Goal: Task Accomplishment & Management: Complete application form

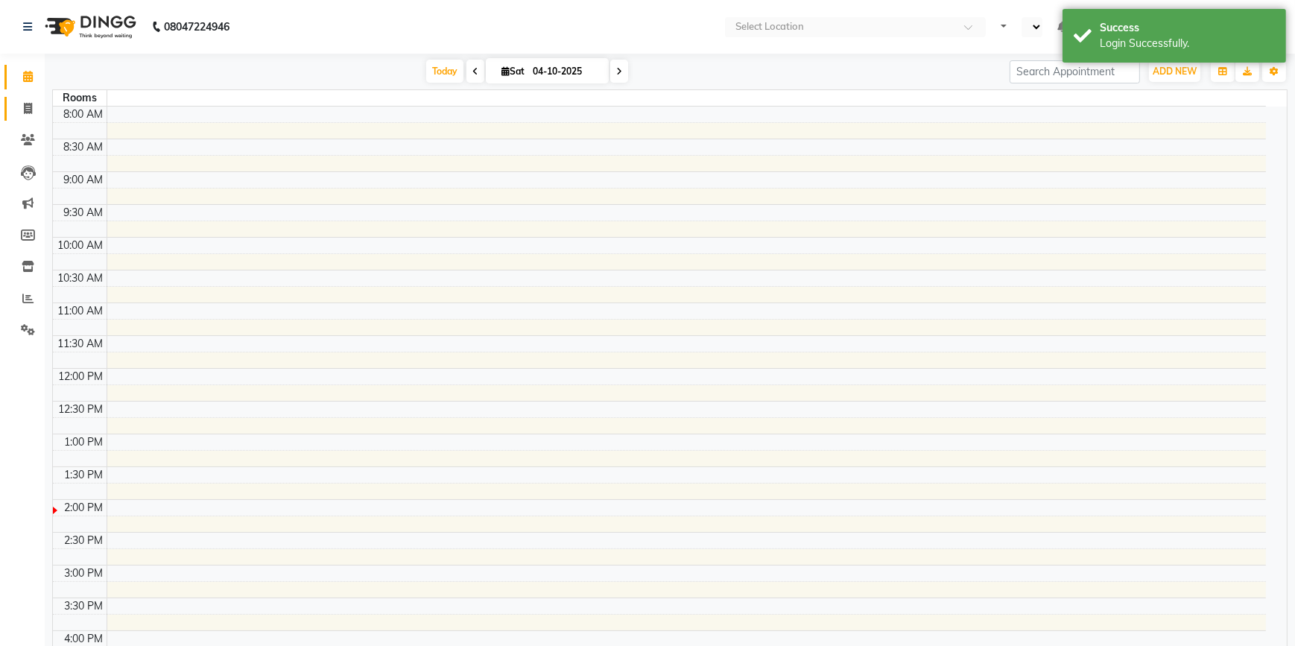
click at [24, 111] on icon at bounding box center [28, 108] width 8 height 11
select select "en"
select select "service"
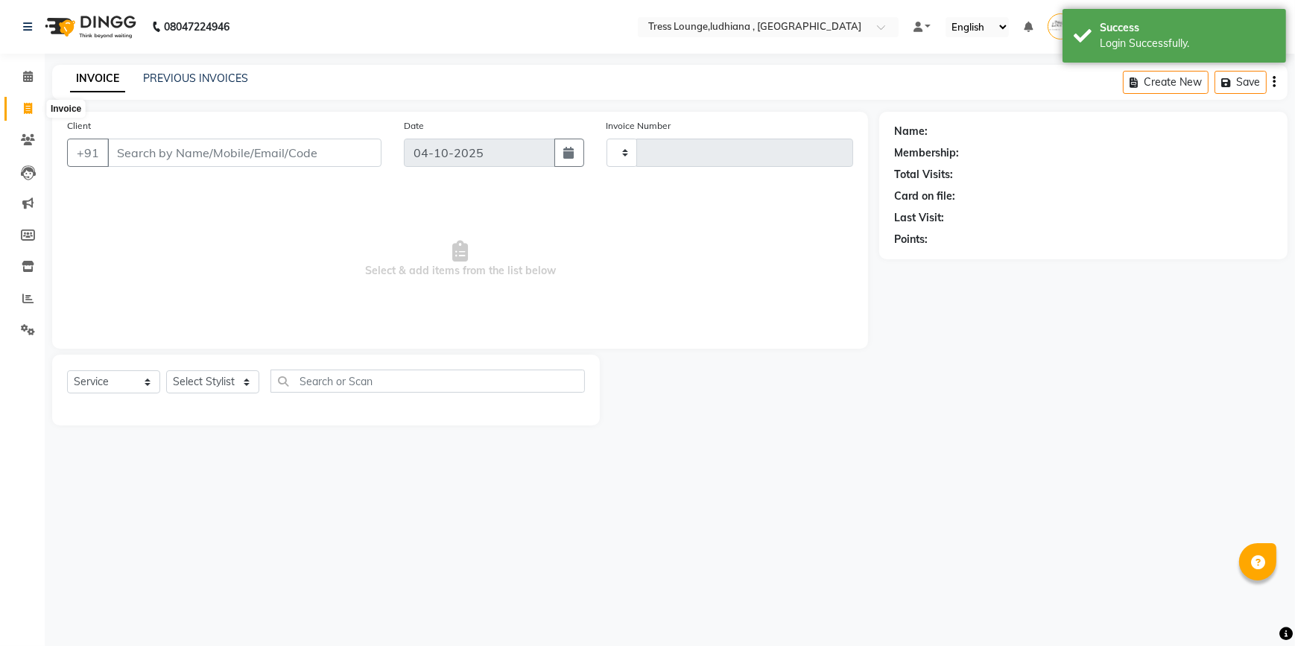
type input "0602"
select select "6306"
click at [196, 142] on input "Client" at bounding box center [244, 153] width 274 height 28
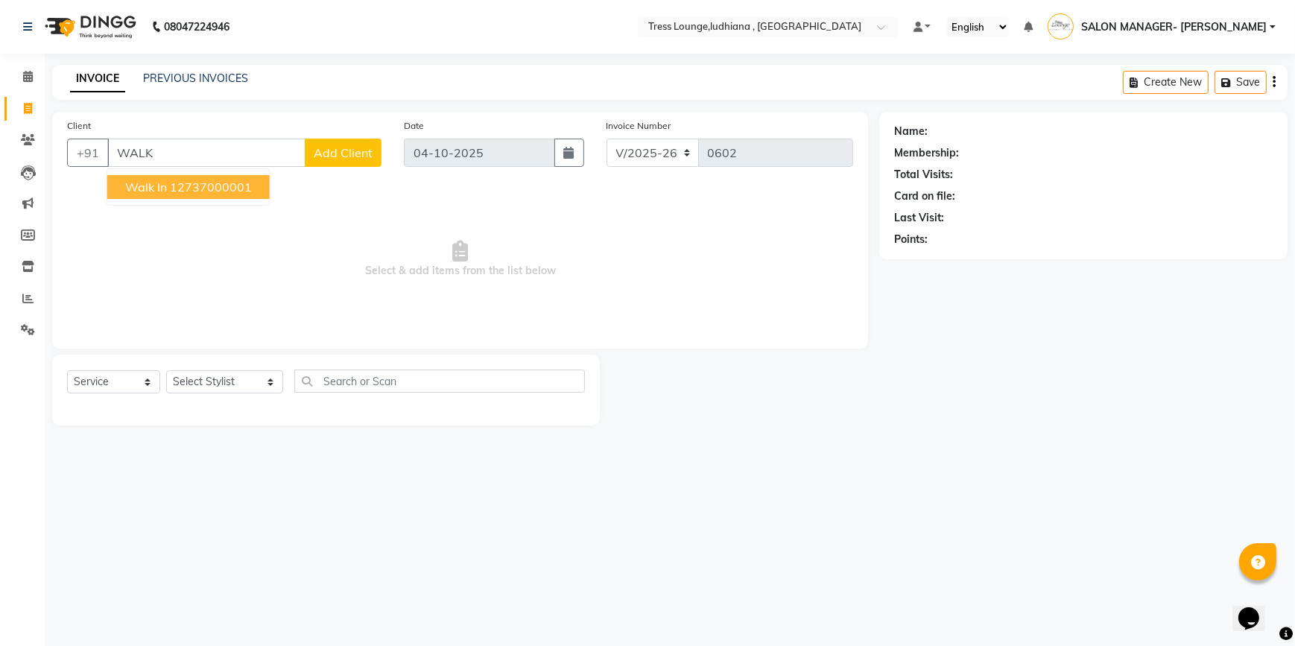
click at [191, 182] on ngb-highlight "12737000001" at bounding box center [211, 187] width 82 height 15
type input "12737000001"
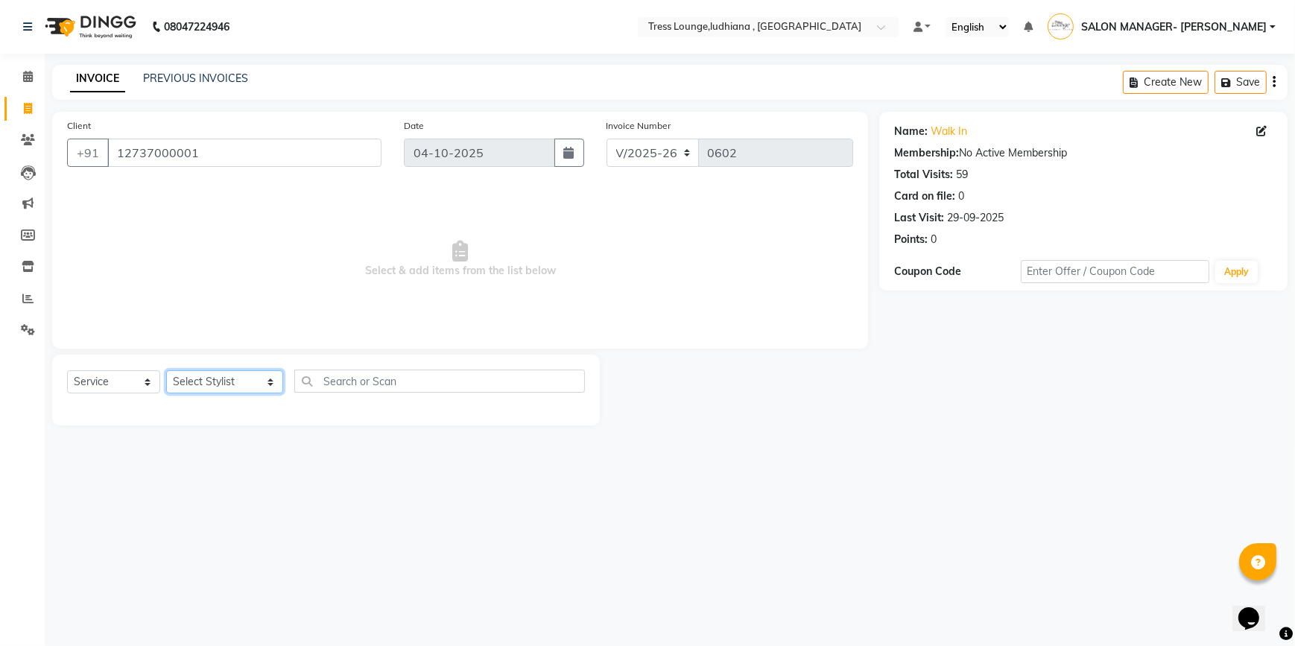
click at [251, 379] on select "Select Stylist DEEPAK JUGNOO [PERSON_NAME] KUNAL [PERSON_NAME] [PERSON_NAME] SA…" at bounding box center [224, 381] width 117 height 23
select select "85679"
click at [166, 370] on select "Select Stylist DEEPAK JUGNOO [PERSON_NAME] KUNAL [PERSON_NAME] [PERSON_NAME] SA…" at bounding box center [224, 381] width 117 height 23
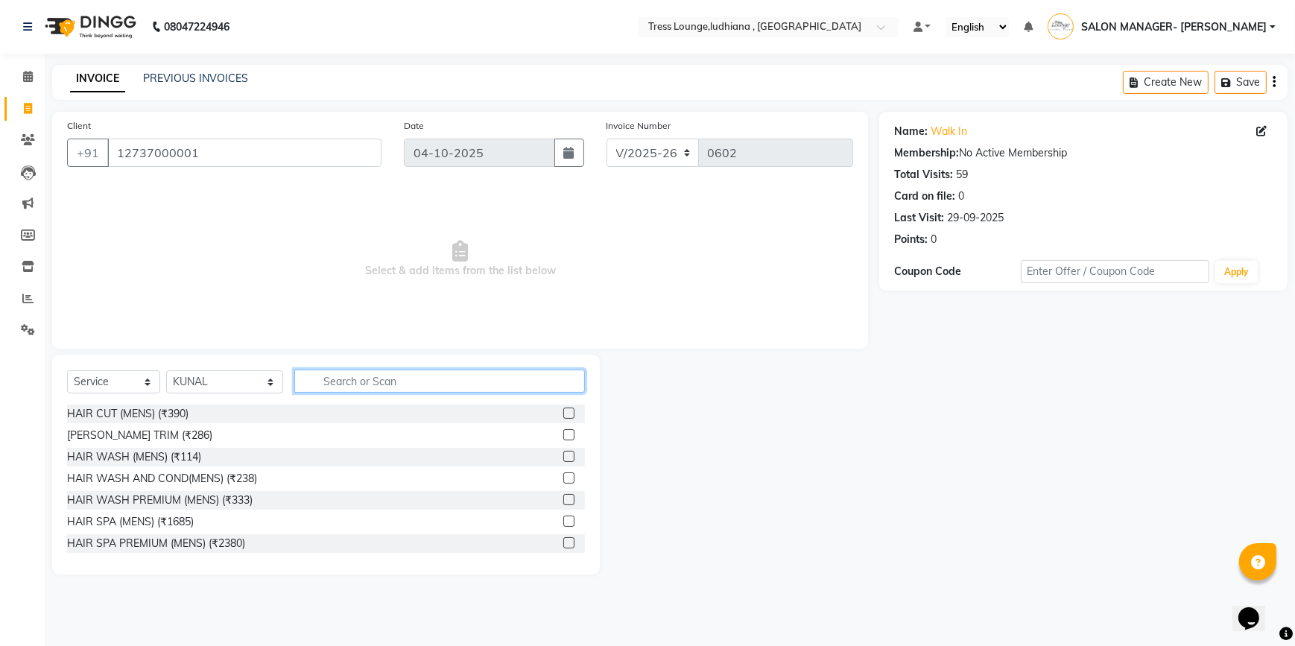
click at [363, 372] on input "text" at bounding box center [439, 381] width 291 height 23
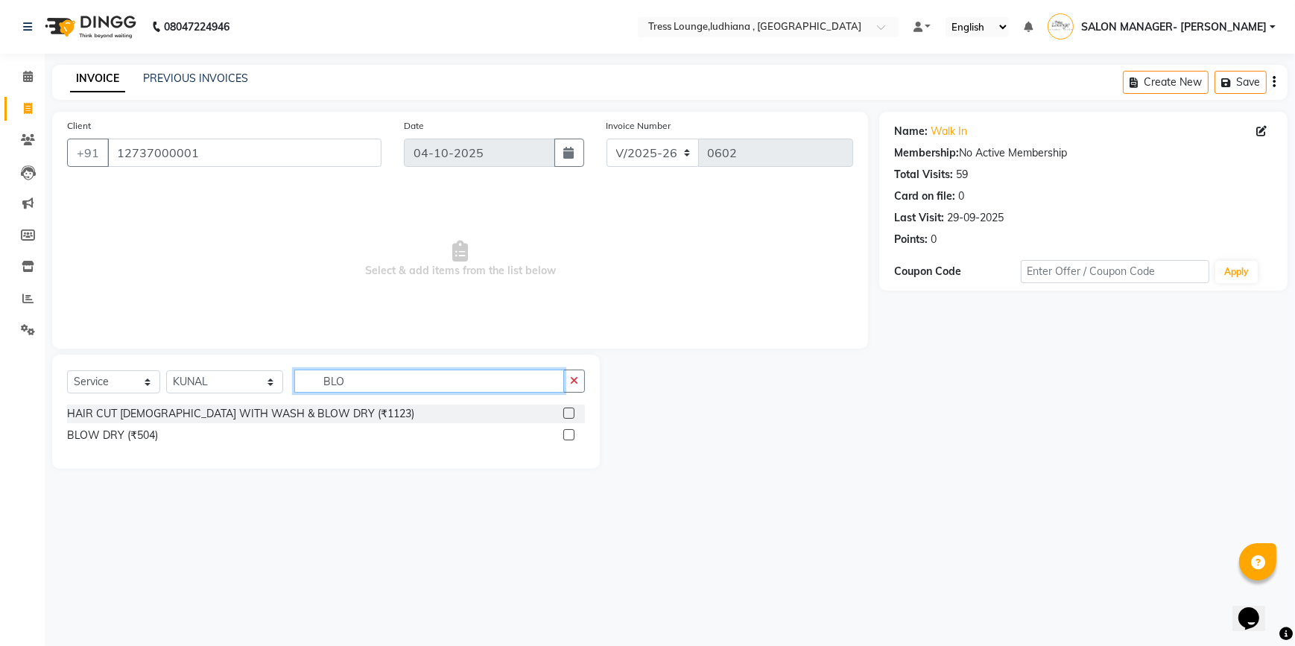
type input "BLO"
click at [573, 433] on label at bounding box center [568, 434] width 11 height 11
click at [573, 433] on input "checkbox" at bounding box center [568, 436] width 10 height 10
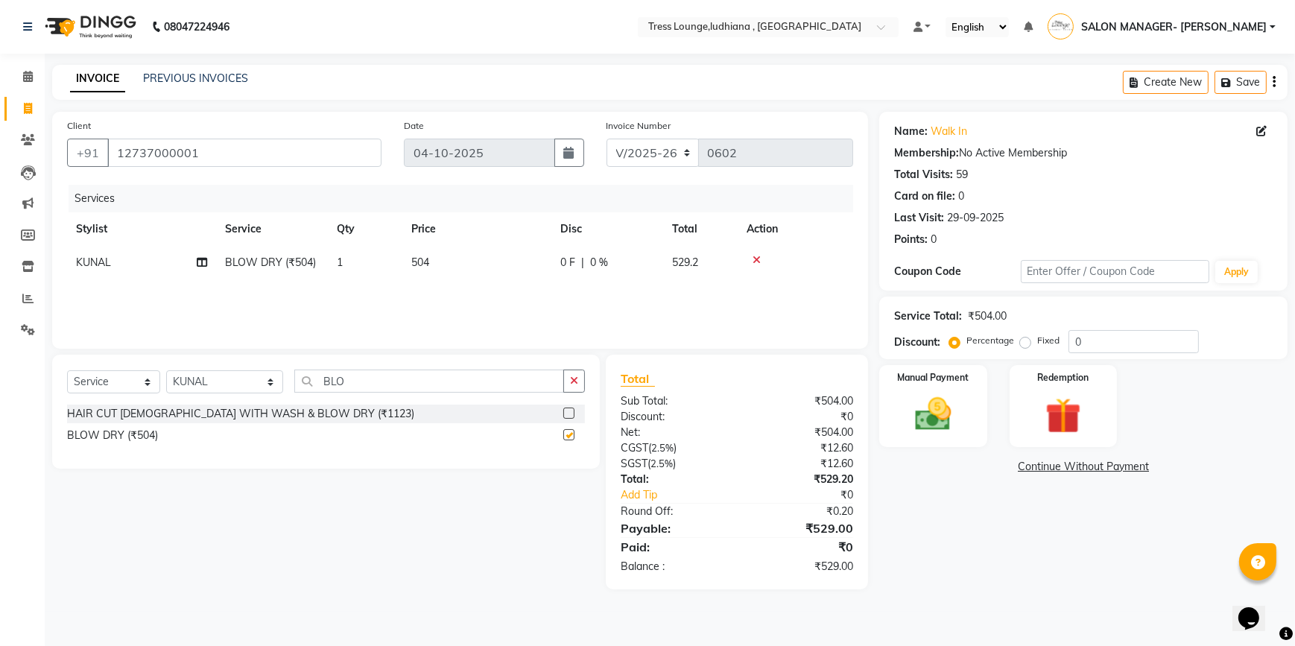
checkbox input "false"
click at [352, 387] on input "BLO" at bounding box center [429, 381] width 270 height 23
click at [439, 390] on input "BLO" at bounding box center [429, 381] width 270 height 23
click at [246, 384] on select "Select Stylist DEEPAK JUGNOO [PERSON_NAME] KUNAL [PERSON_NAME] [PERSON_NAME] SA…" at bounding box center [224, 381] width 117 height 23
select select "92856"
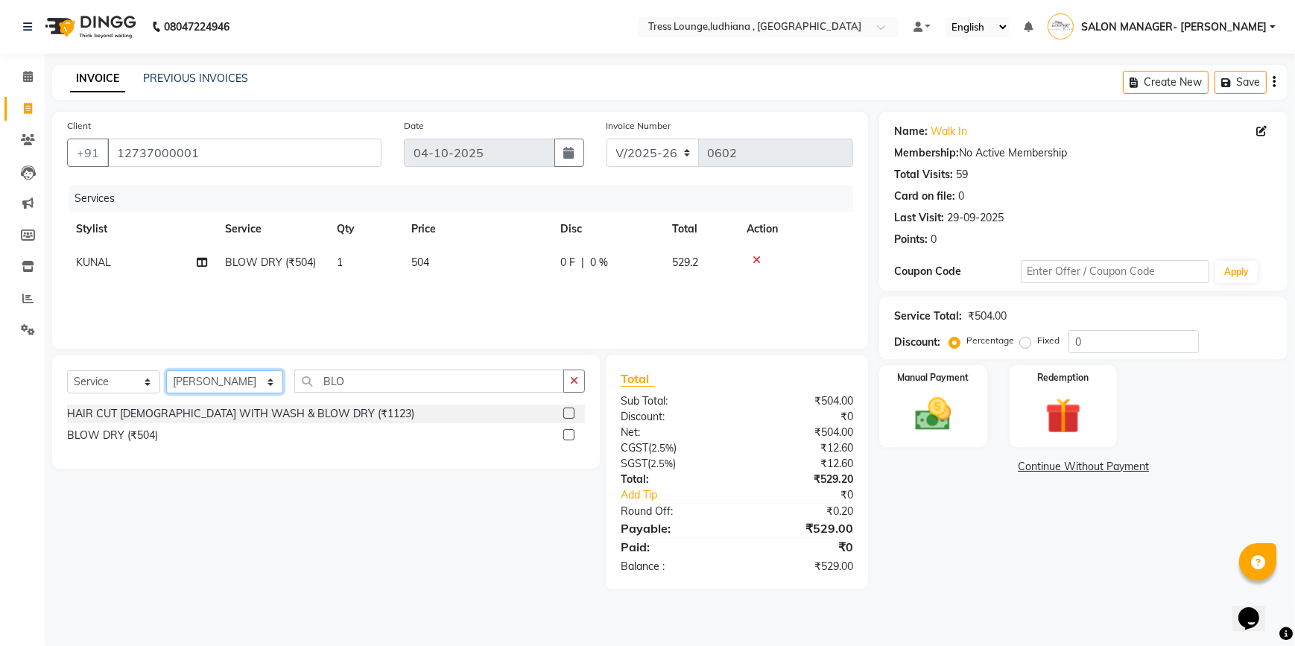
click at [166, 370] on select "Select Stylist DEEPAK JUGNOO [PERSON_NAME] KUNAL [PERSON_NAME] [PERSON_NAME] SA…" at bounding box center [224, 381] width 117 height 23
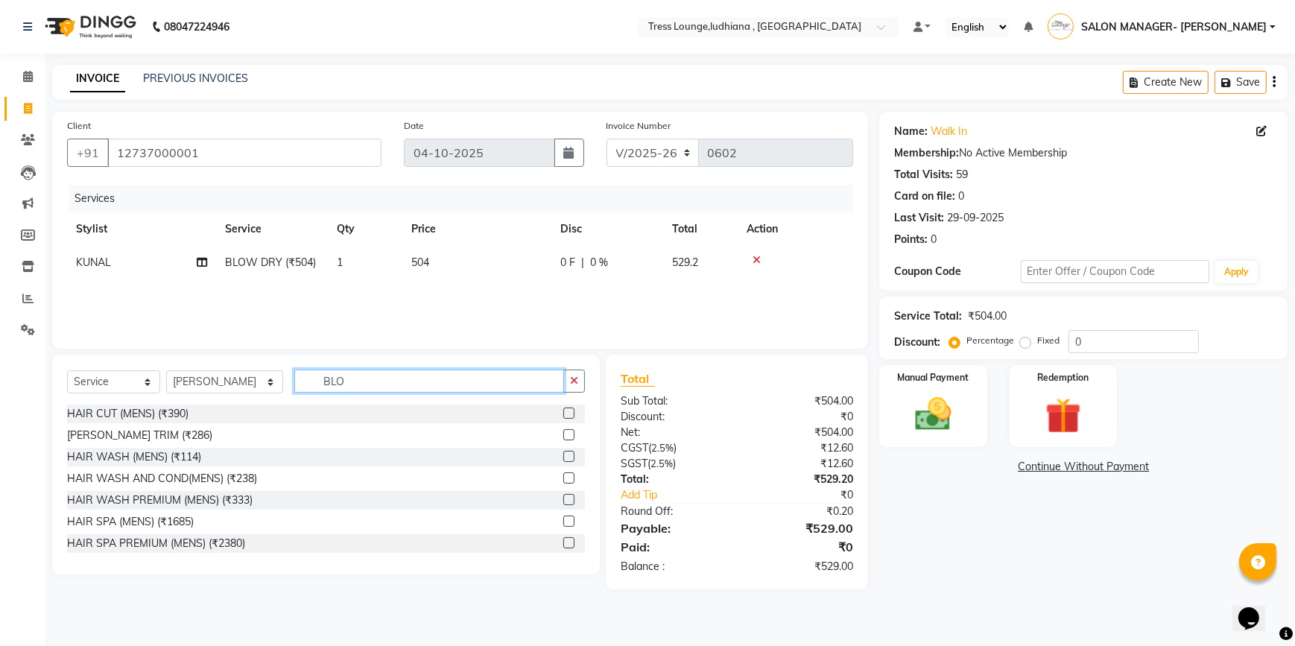
click at [352, 382] on input "BLO" at bounding box center [429, 381] width 270 height 23
type input "B"
type input "WASH"
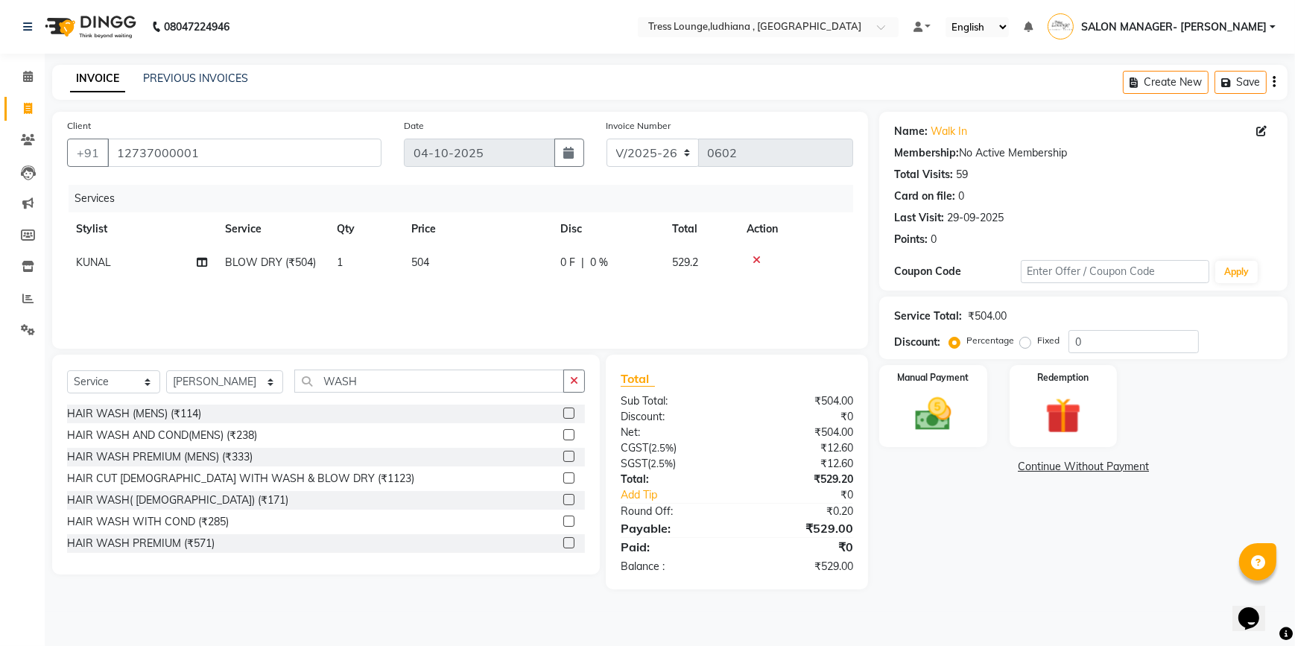
click at [563, 414] on label at bounding box center [568, 413] width 11 height 11
click at [563, 414] on input "checkbox" at bounding box center [568, 414] width 10 height 10
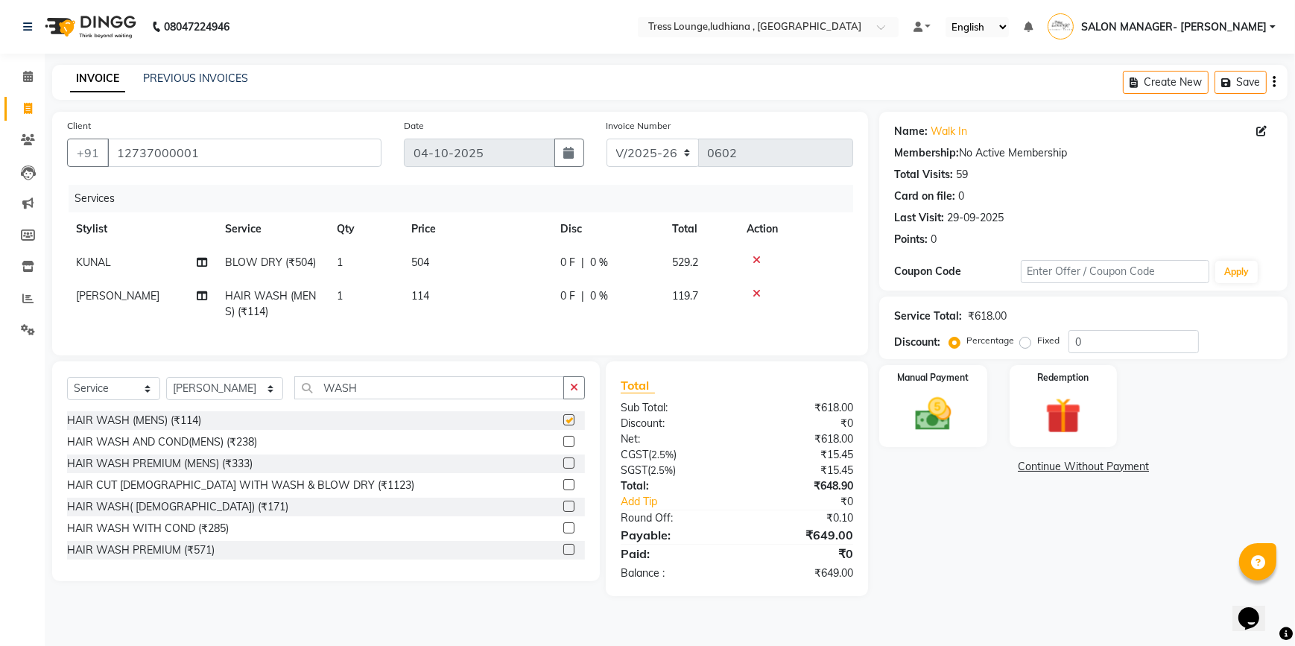
checkbox input "false"
click at [563, 447] on label at bounding box center [568, 441] width 11 height 11
click at [563, 447] on input "checkbox" at bounding box center [568, 442] width 10 height 10
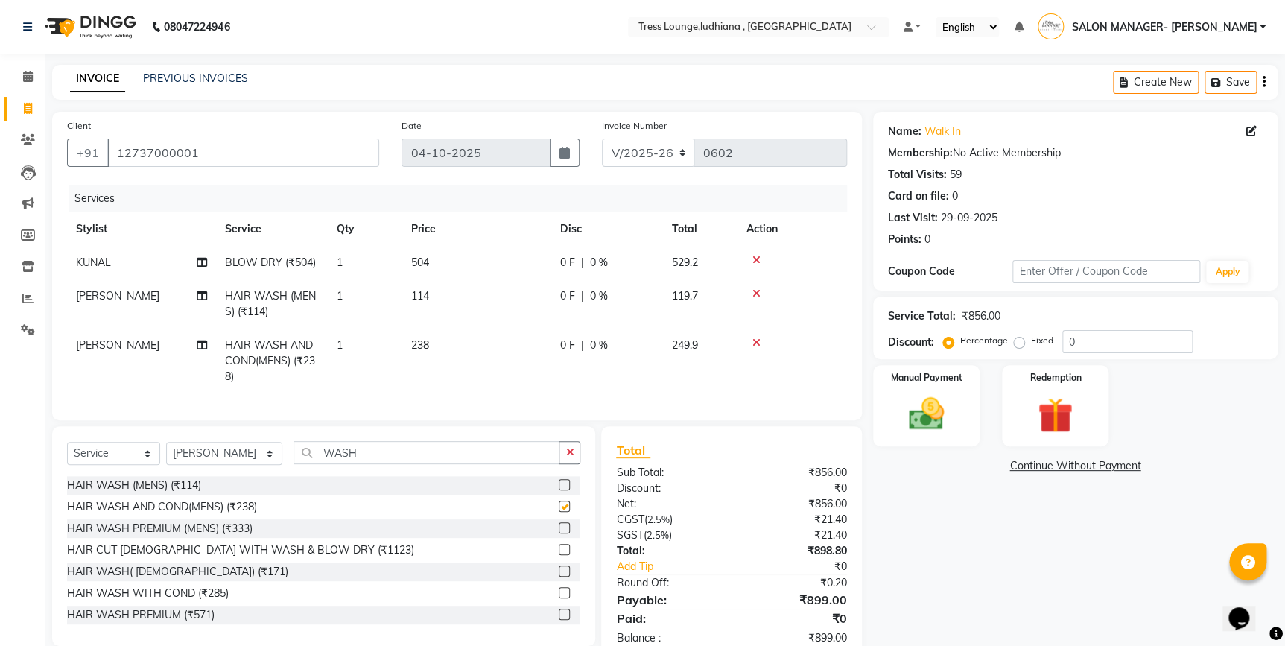
checkbox input "false"
click at [756, 294] on icon at bounding box center [757, 293] width 8 height 10
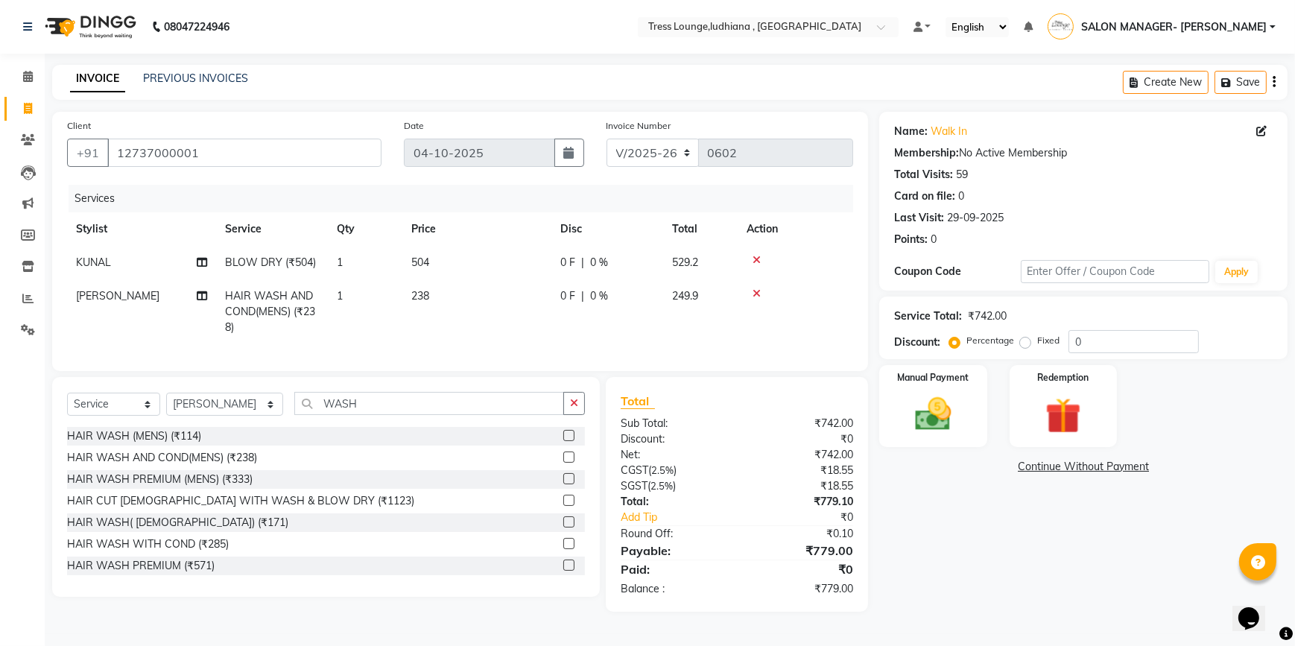
click at [563, 549] on label at bounding box center [568, 543] width 11 height 11
click at [563, 549] on input "checkbox" at bounding box center [568, 544] width 10 height 10
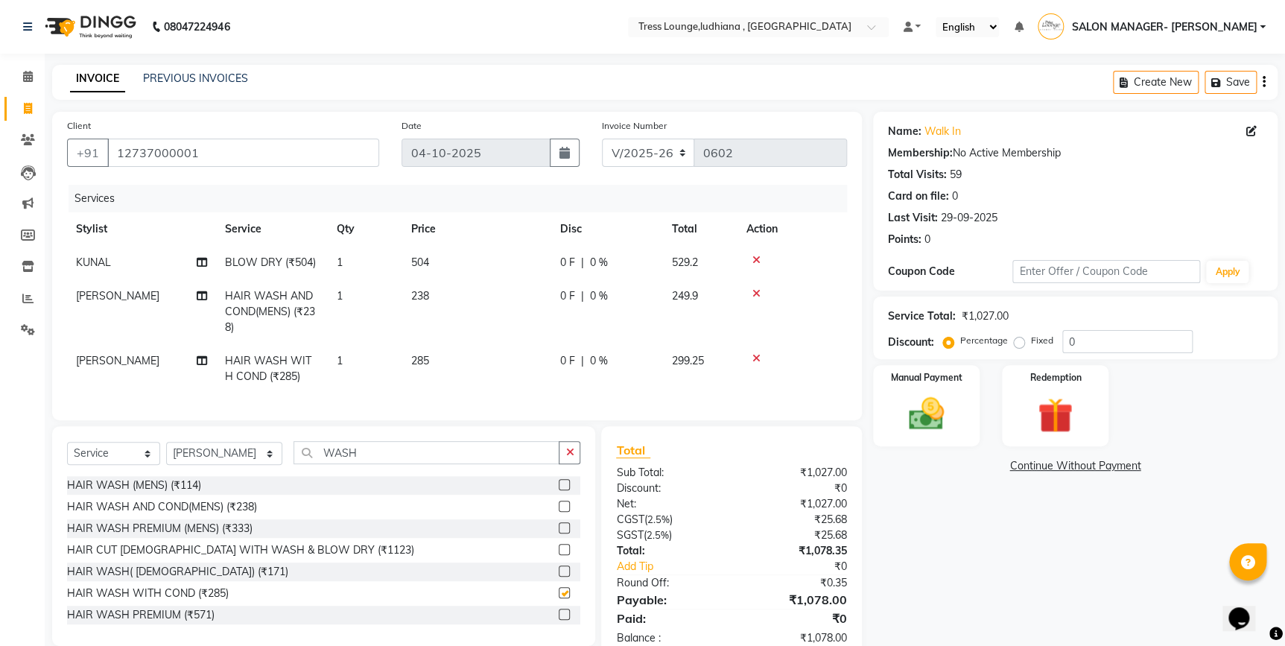
checkbox input "false"
click at [756, 293] on icon at bounding box center [757, 293] width 8 height 10
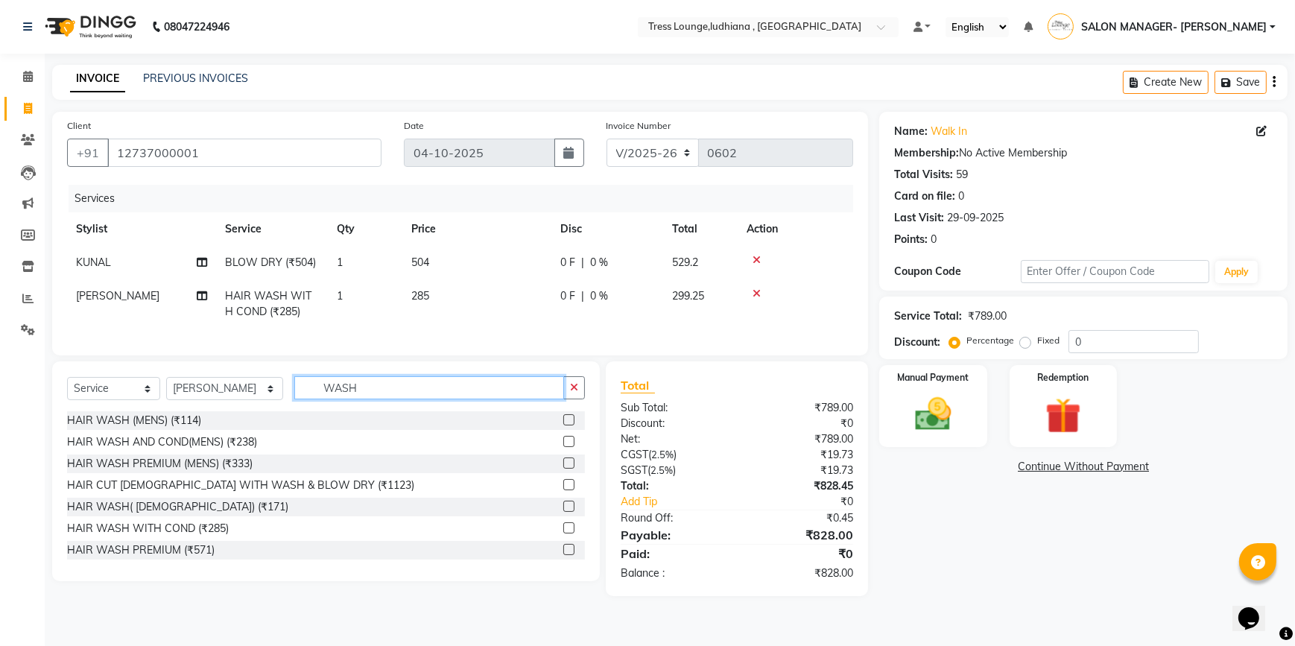
click at [359, 399] on input "WASH" at bounding box center [429, 387] width 270 height 23
type input "W"
type input "U"
click at [370, 399] on input "text" at bounding box center [439, 387] width 291 height 23
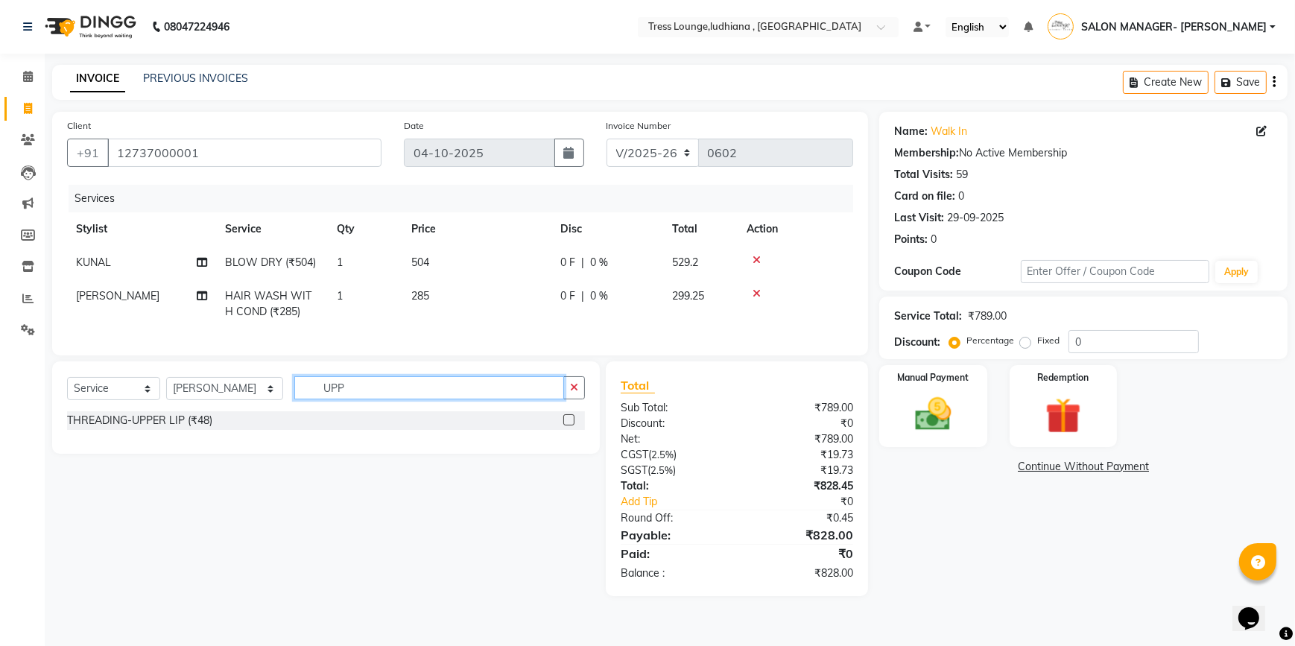
type input "UPP"
click at [569, 425] on label at bounding box center [568, 419] width 11 height 11
click at [569, 425] on input "checkbox" at bounding box center [568, 421] width 10 height 10
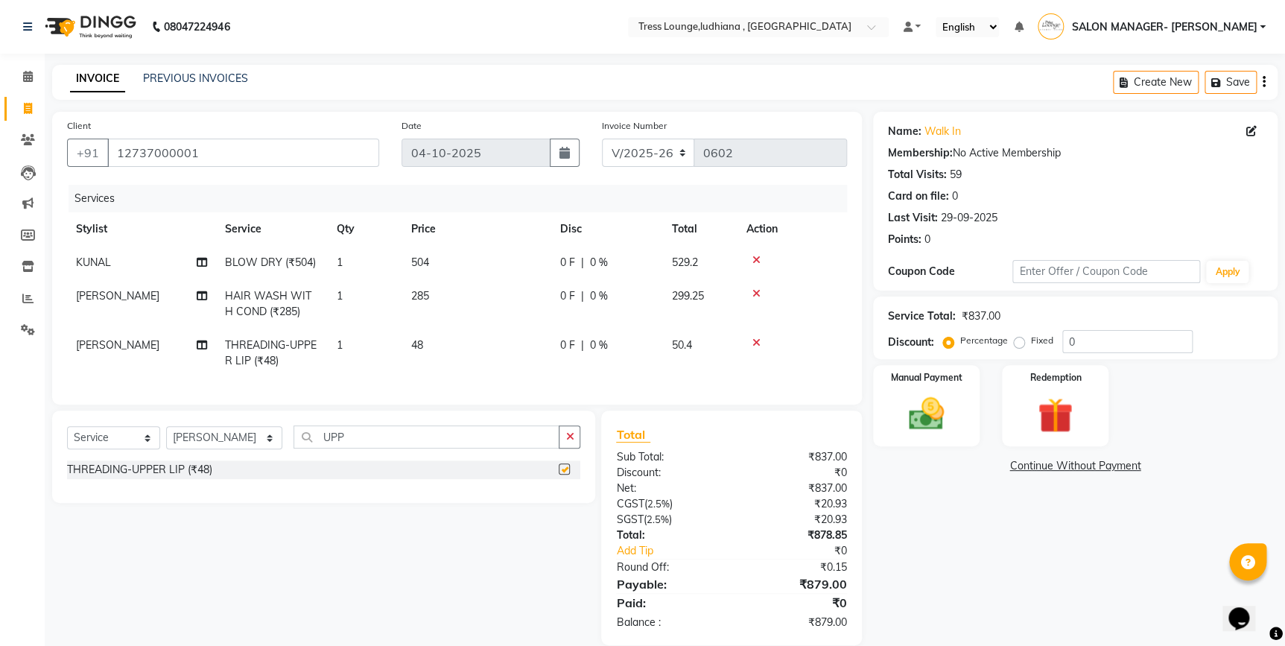
checkbox input "false"
click at [1129, 340] on input "0" at bounding box center [1128, 341] width 130 height 23
click at [1031, 342] on label "Fixed" at bounding box center [1042, 340] width 22 height 13
click at [1021, 342] on input "Fixed" at bounding box center [1022, 340] width 10 height 10
radio input "true"
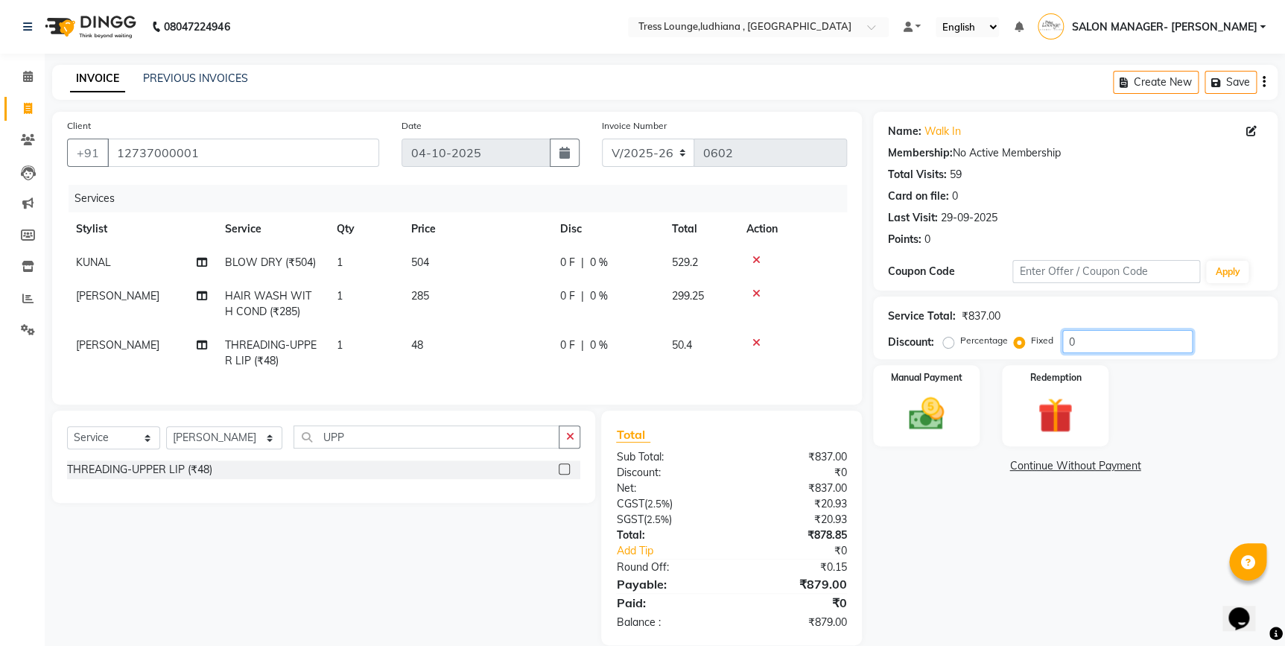
click at [1092, 341] on input "0" at bounding box center [1128, 341] width 130 height 23
type input "49"
click at [967, 424] on div "Manual Payment" at bounding box center [926, 406] width 111 height 85
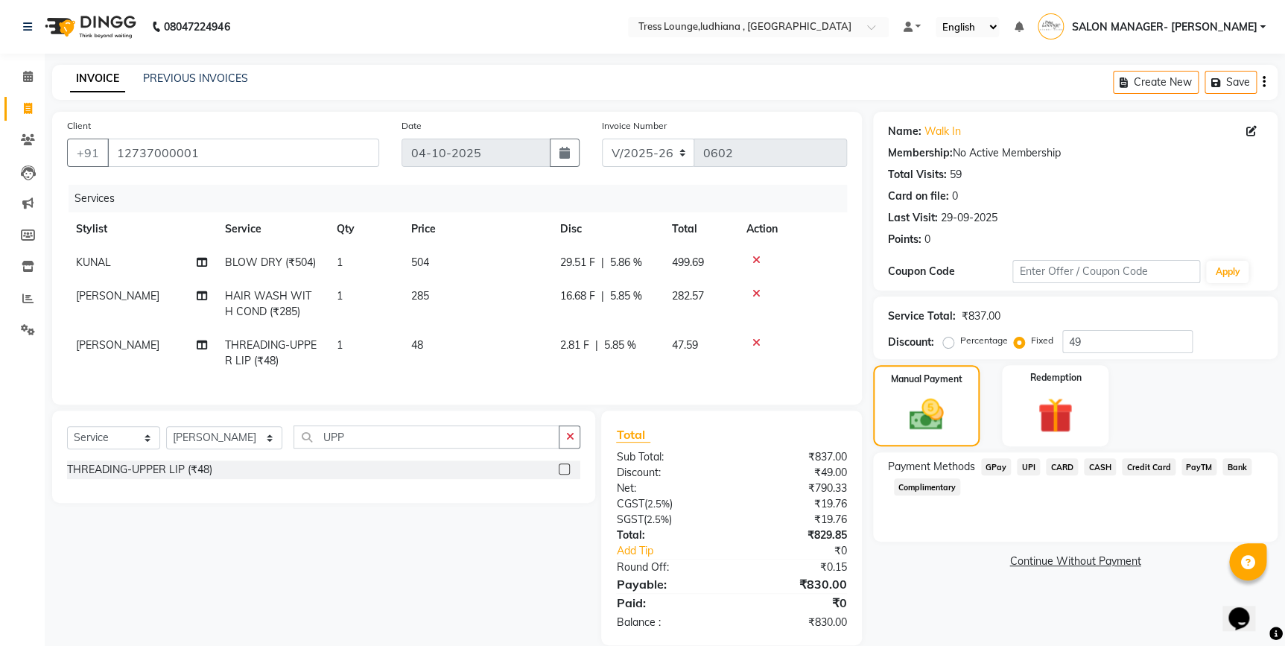
click at [1001, 467] on span "GPay" at bounding box center [996, 466] width 31 height 17
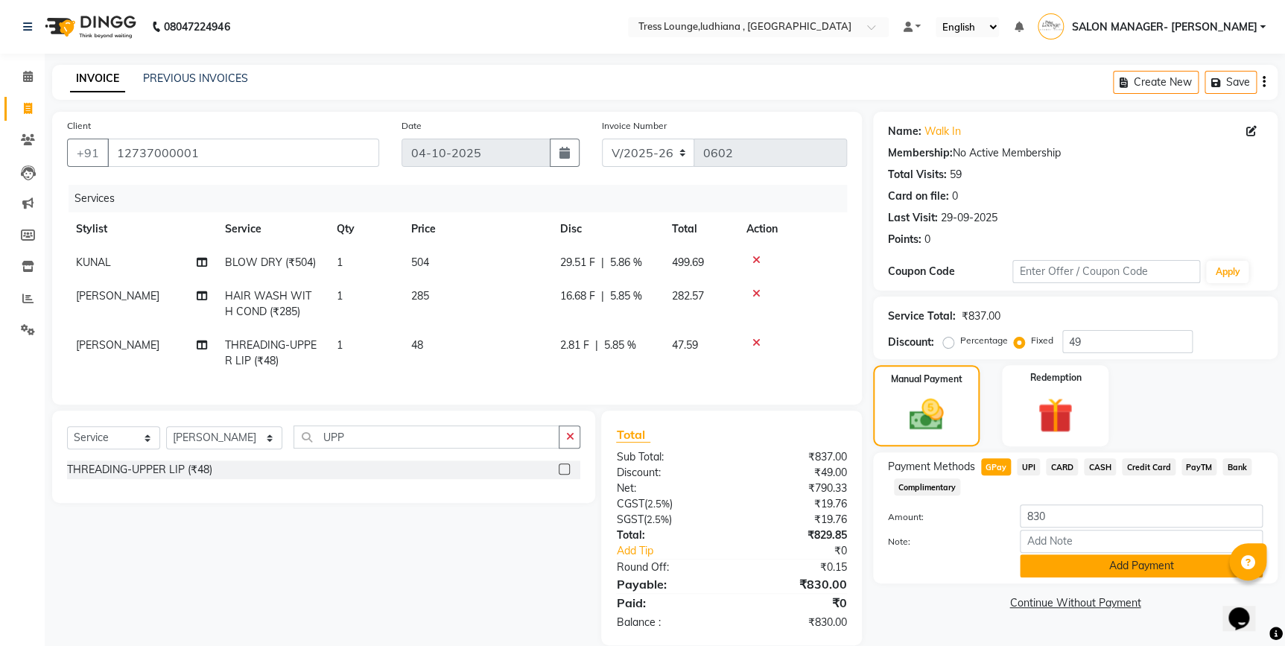
click at [1095, 571] on button "Add Payment" at bounding box center [1141, 565] width 243 height 23
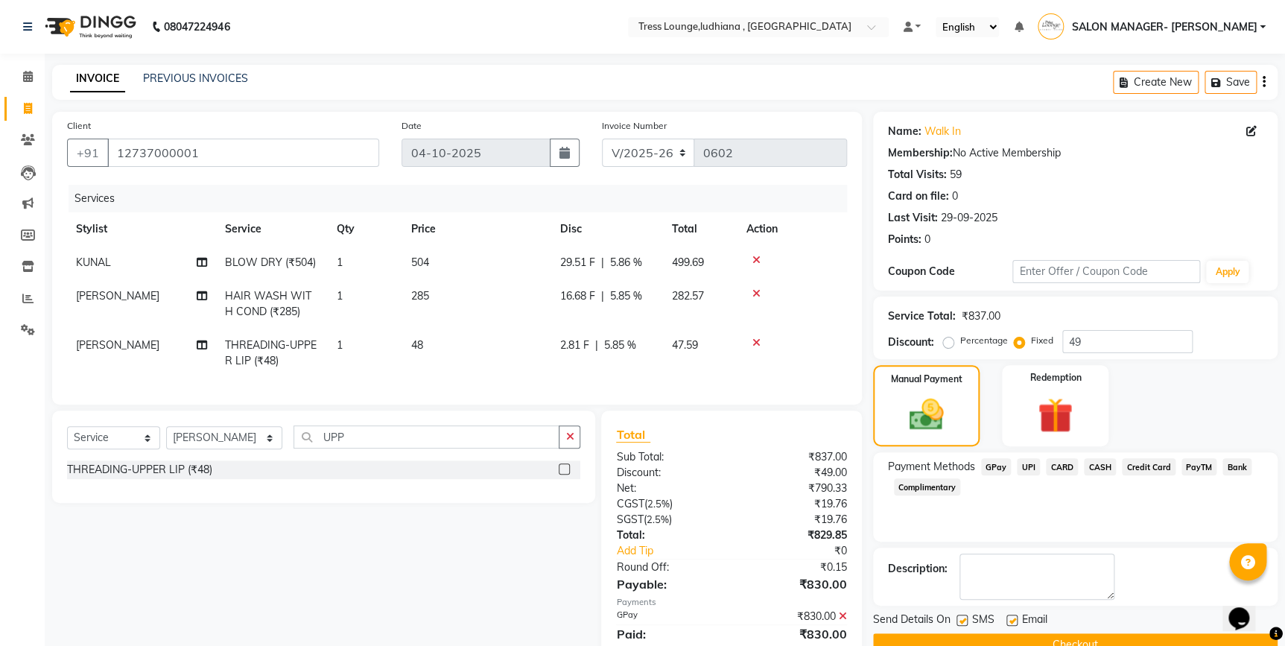
click at [963, 621] on label at bounding box center [962, 620] width 11 height 11
click at [963, 621] on input "checkbox" at bounding box center [962, 621] width 10 height 10
checkbox input "false"
click at [1013, 621] on label at bounding box center [1012, 620] width 11 height 11
click at [1013, 621] on input "checkbox" at bounding box center [1012, 621] width 10 height 10
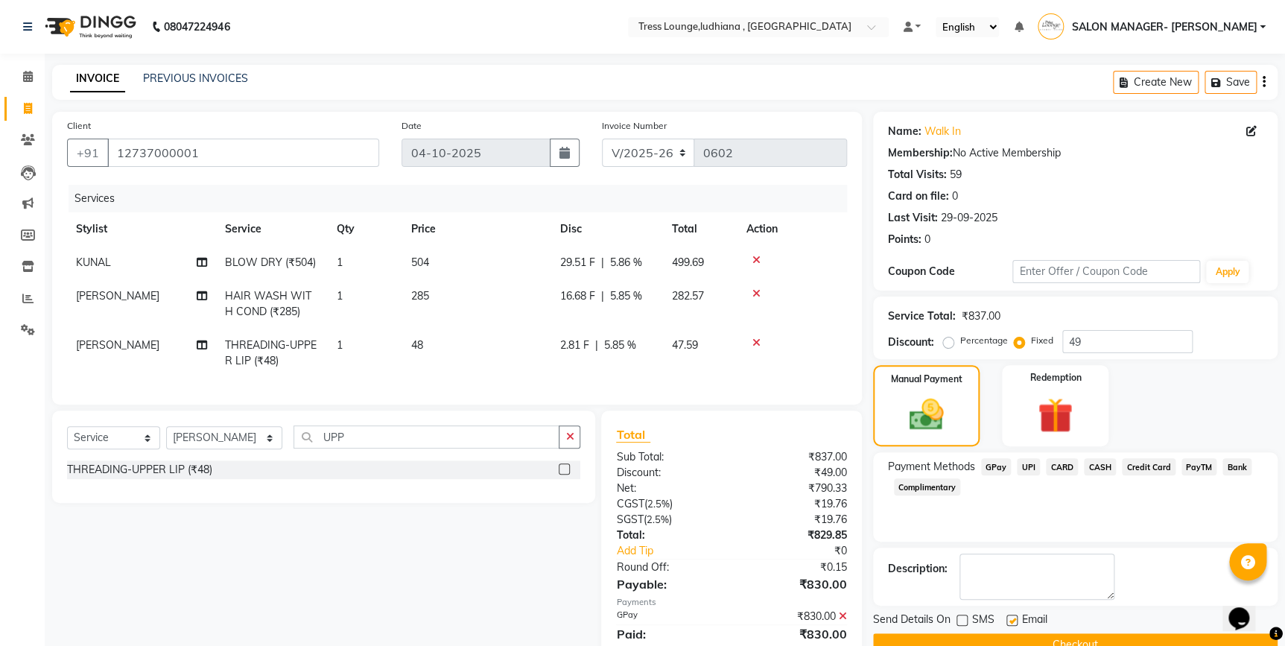
checkbox input "false"
click at [1058, 636] on button "Checkout" at bounding box center [1075, 644] width 405 height 23
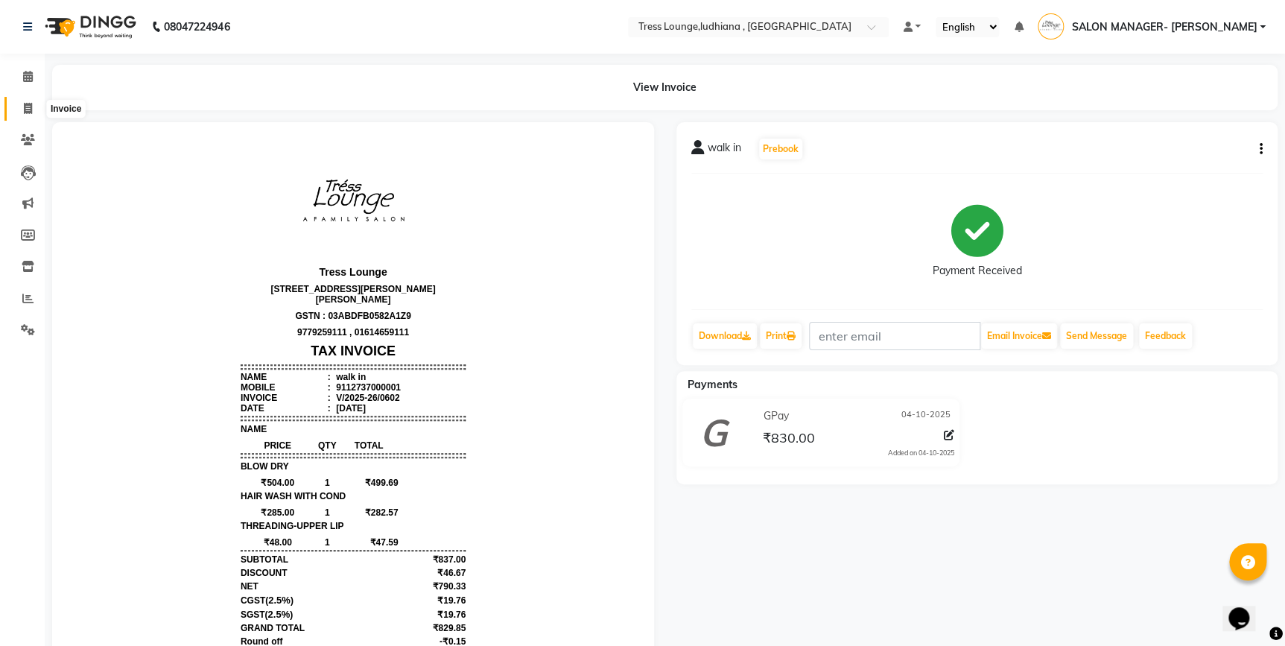
click at [25, 110] on icon at bounding box center [28, 108] width 8 height 11
select select "service"
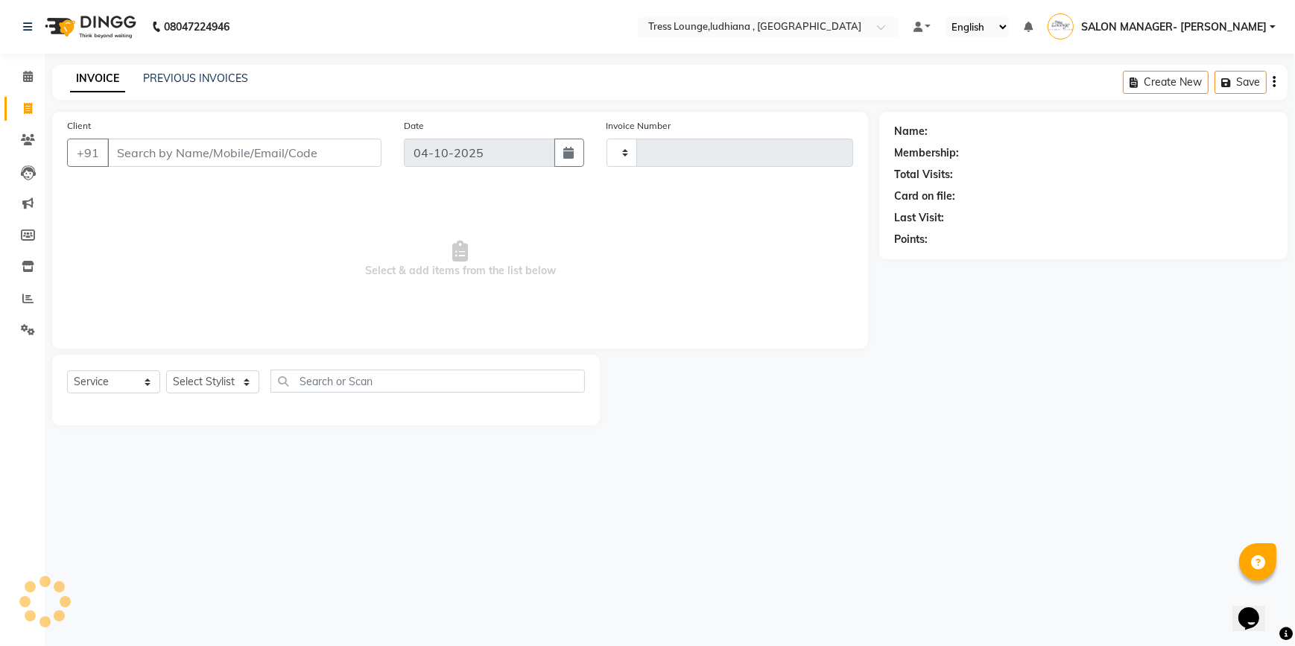
type input "0603"
select select "6306"
click at [243, 154] on input "Client" at bounding box center [244, 153] width 274 height 28
type input "9872800843"
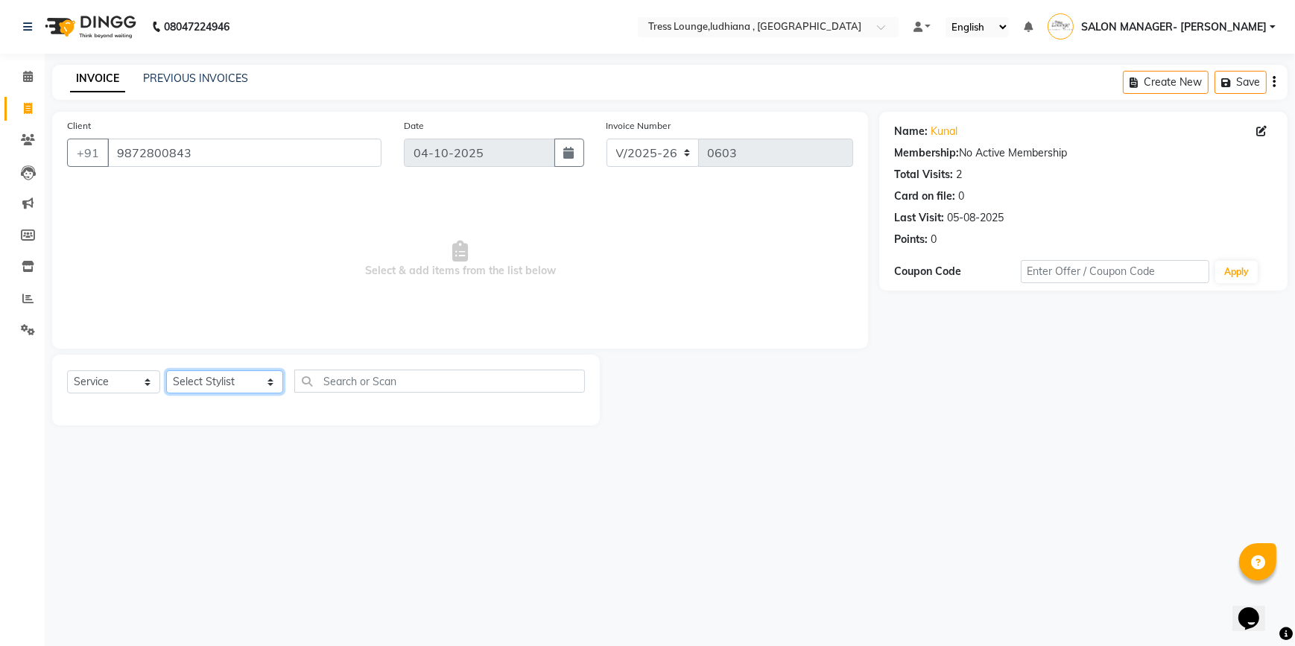
click at [249, 384] on select "Select Stylist DEEPAK JUGNOO [PERSON_NAME] KUNAL [PERSON_NAME] [PERSON_NAME] SA…" at bounding box center [224, 381] width 117 height 23
select select "92857"
click at [166, 370] on select "Select Stylist DEEPAK JUGNOO [PERSON_NAME] KUNAL [PERSON_NAME] [PERSON_NAME] SA…" at bounding box center [224, 381] width 117 height 23
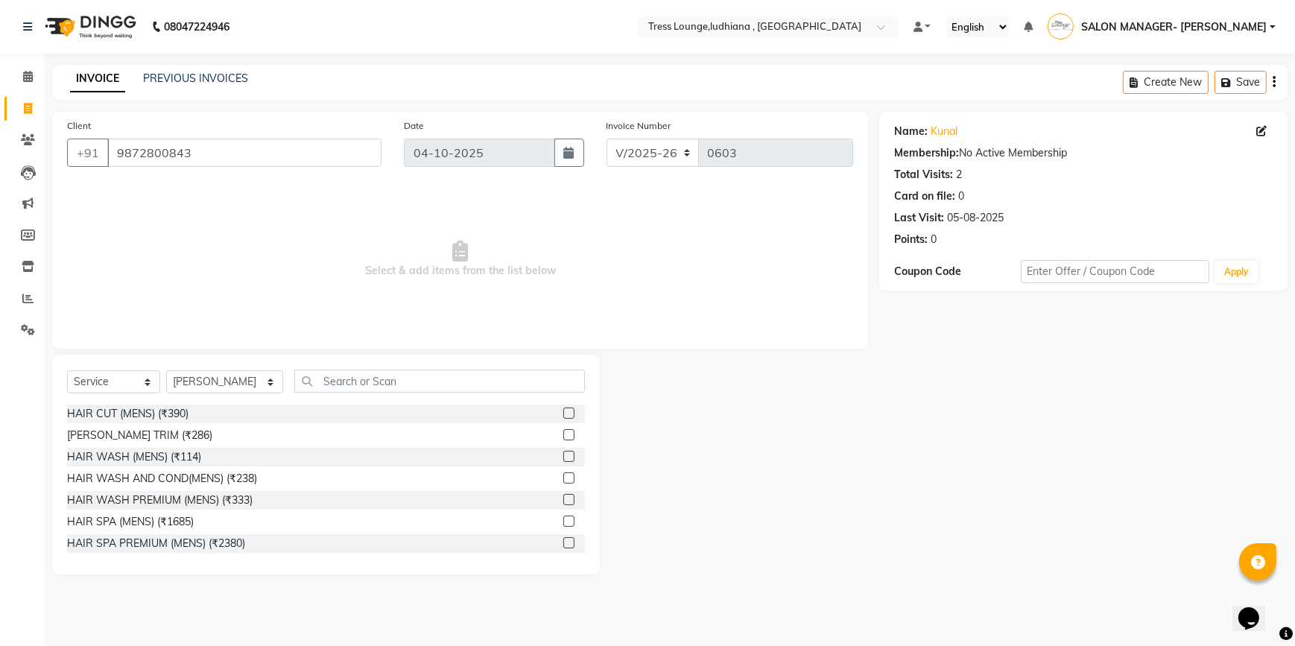
click at [563, 410] on label at bounding box center [568, 413] width 11 height 11
click at [563, 410] on input "checkbox" at bounding box center [568, 414] width 10 height 10
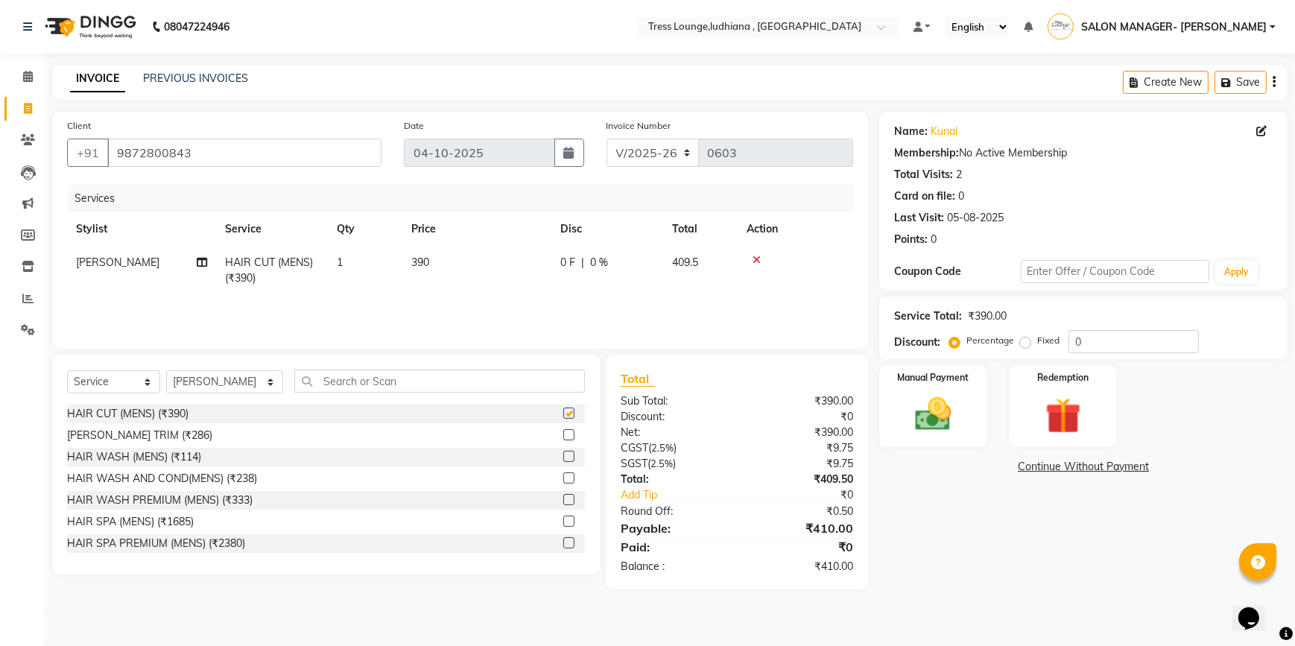
checkbox input "false"
click at [971, 387] on div "Manual Payment" at bounding box center [933, 406] width 112 height 85
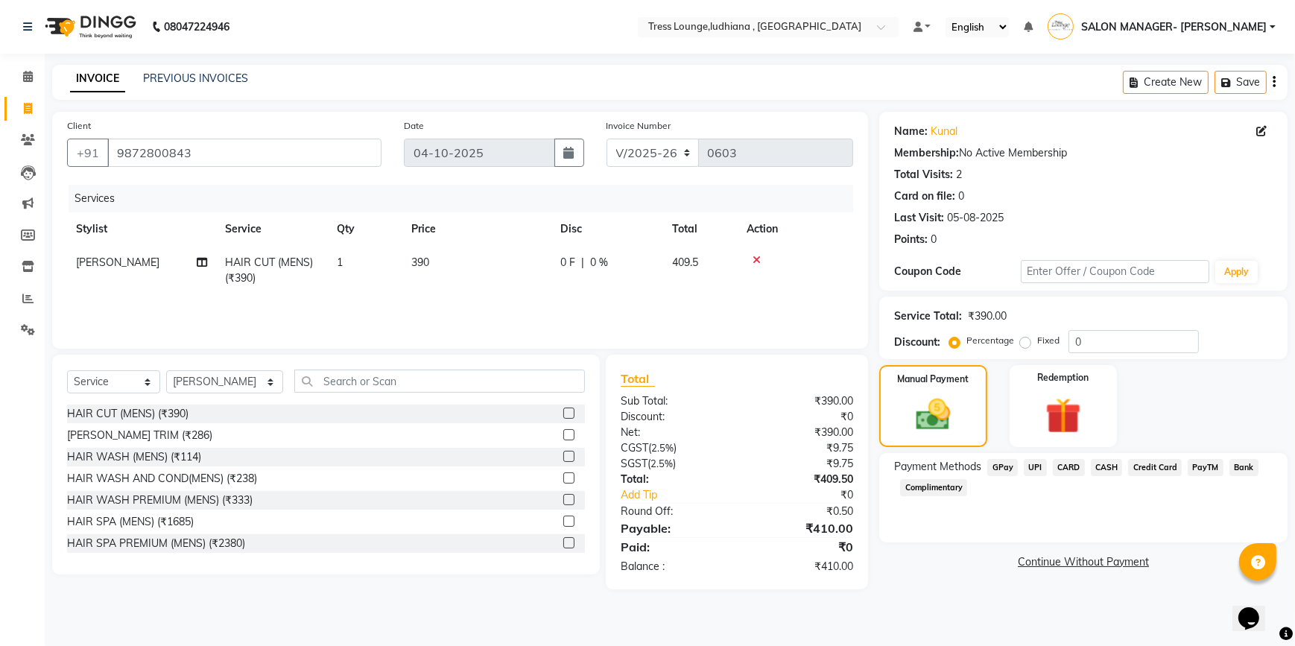
click at [1095, 468] on span "CASH" at bounding box center [1107, 467] width 32 height 17
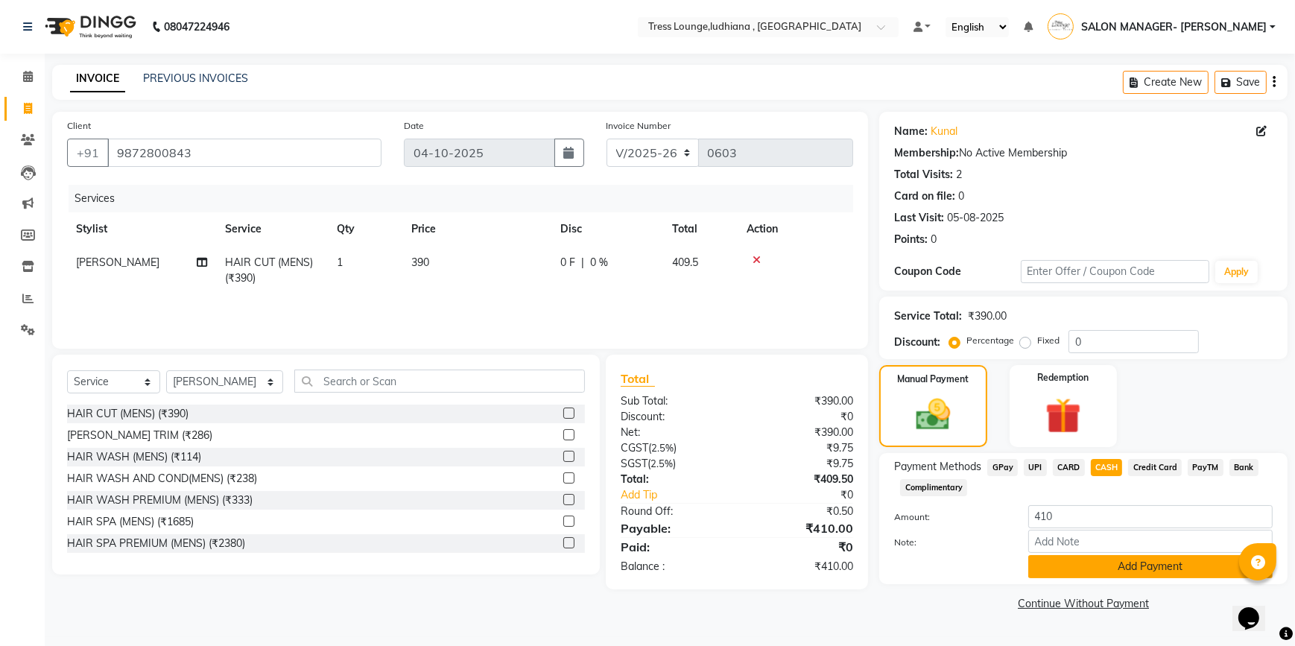
click at [1119, 570] on button "Add Payment" at bounding box center [1150, 566] width 244 height 23
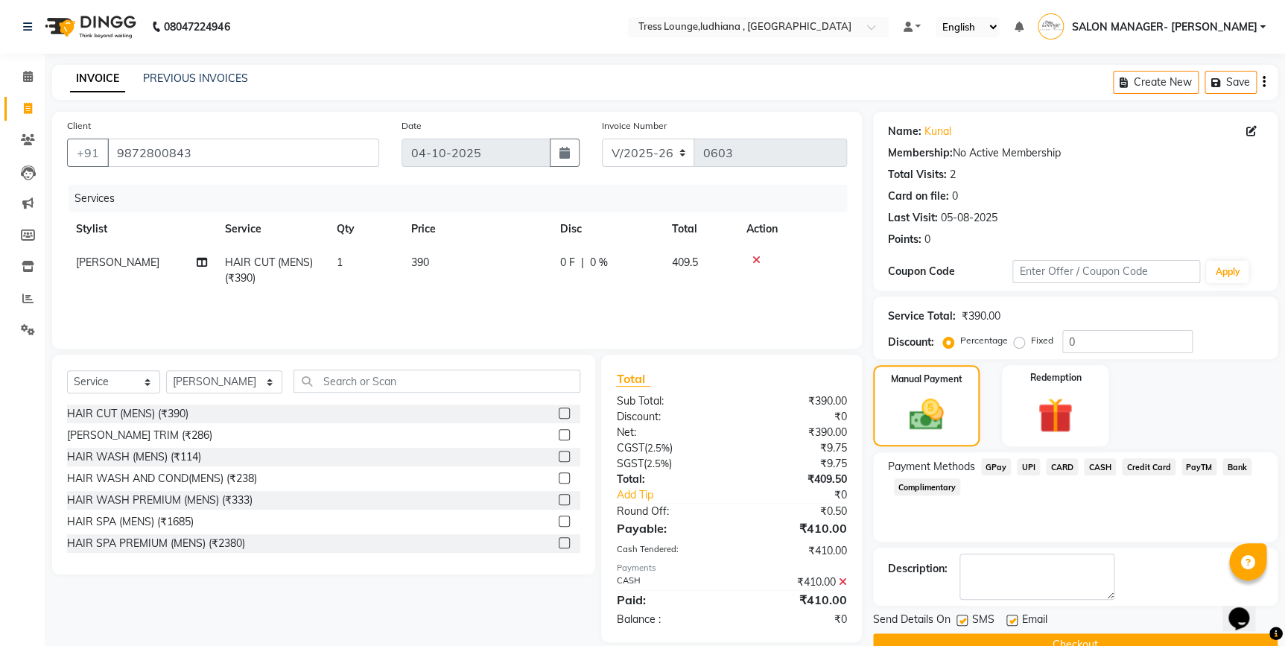
click at [1112, 641] on button "Checkout" at bounding box center [1075, 644] width 405 height 23
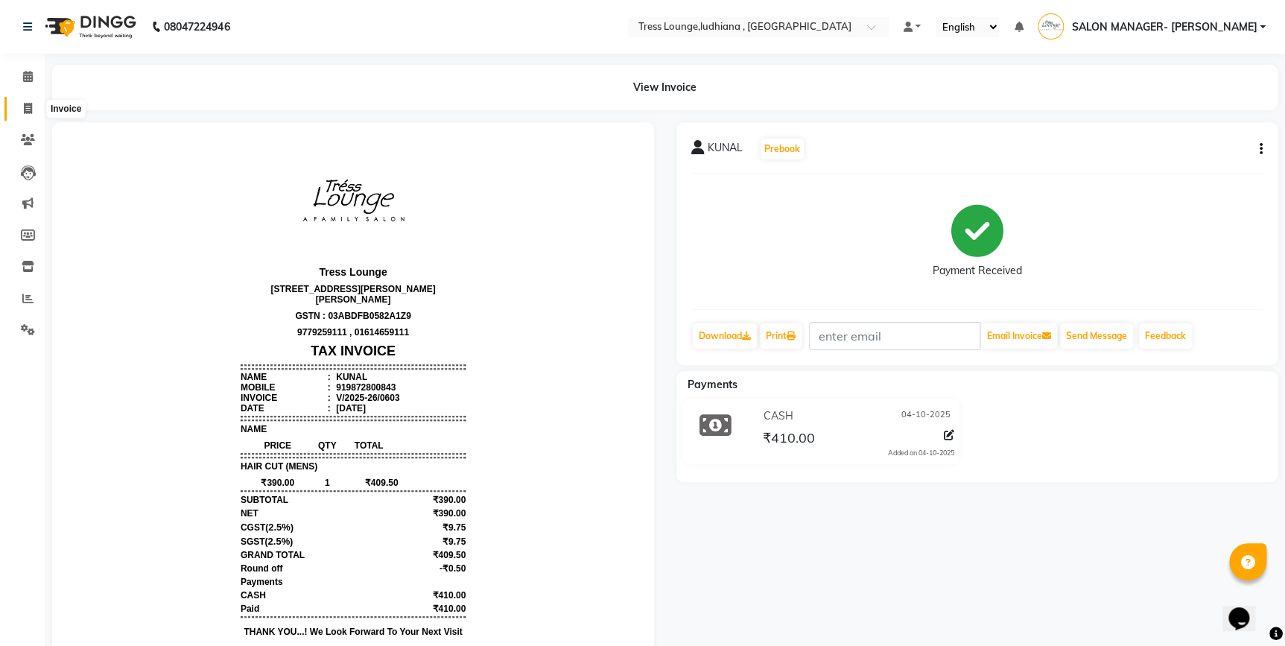
click at [25, 113] on icon at bounding box center [28, 108] width 8 height 11
select select "service"
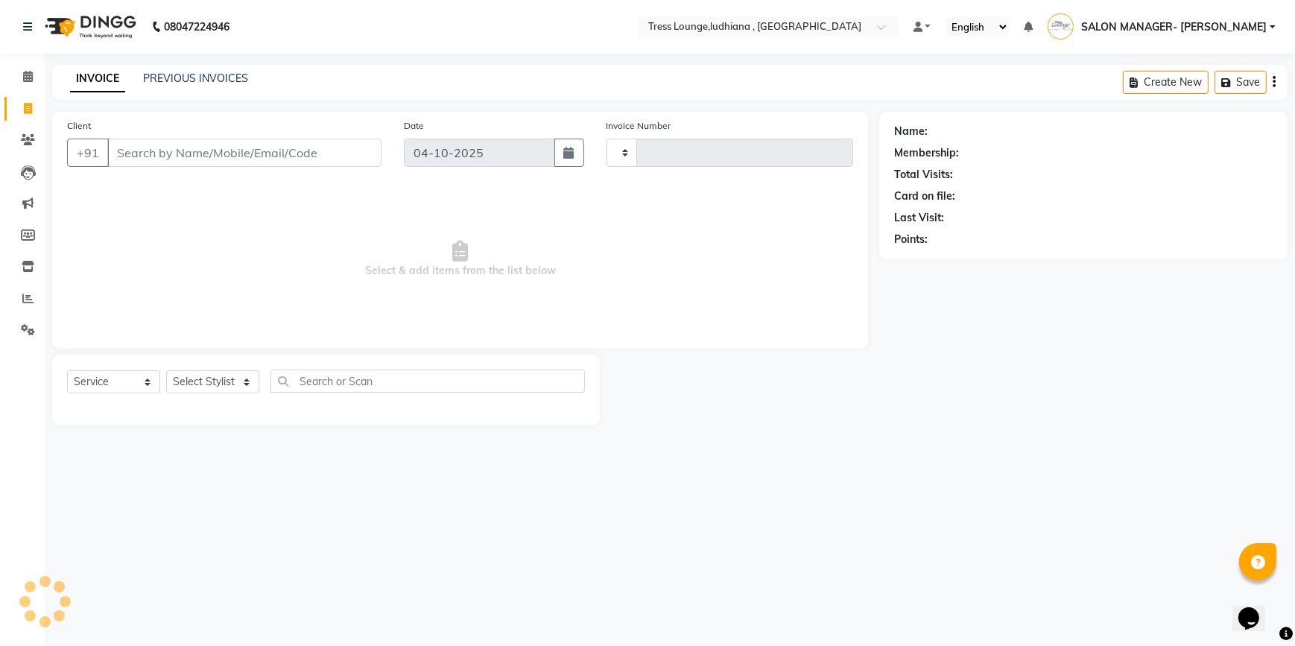
type input "0604"
select select "6306"
type input "8427366226"
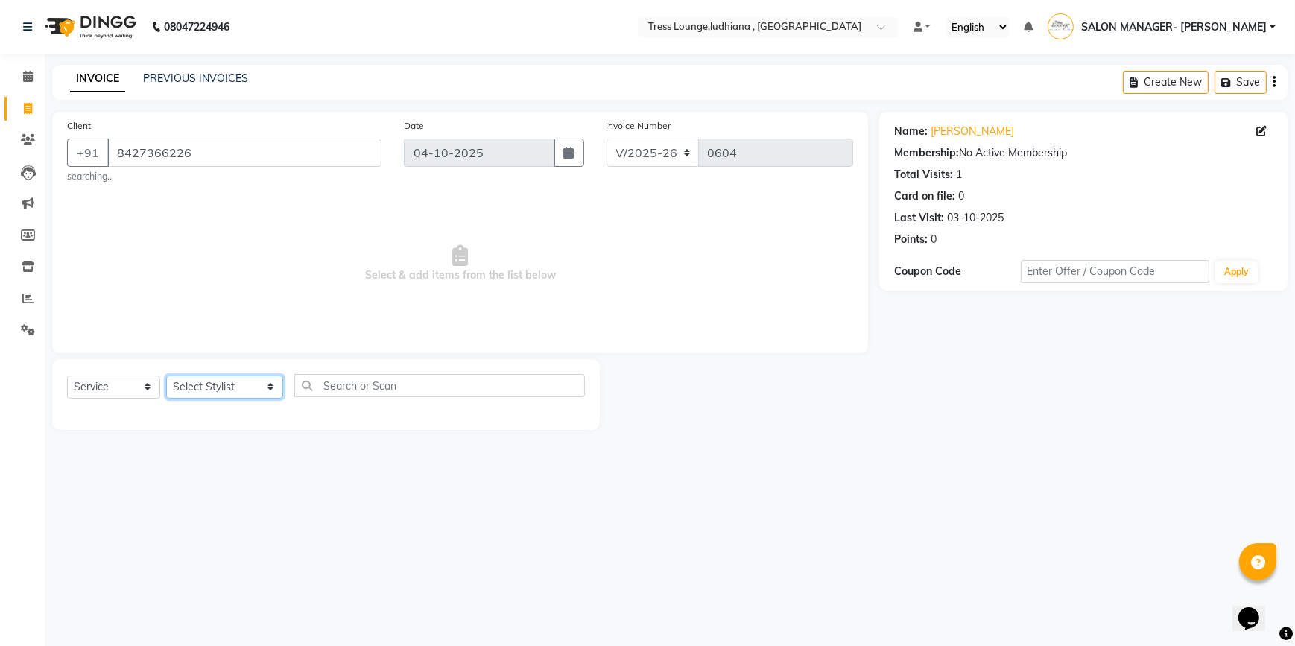
click at [249, 385] on select "Select Stylist DEEPAK JUGNOO [PERSON_NAME] KUNAL [PERSON_NAME] [PERSON_NAME] SA…" at bounding box center [224, 387] width 117 height 23
select select "61889"
click at [166, 376] on select "Select Stylist DEEPAK JUGNOO [PERSON_NAME] KUNAL [PERSON_NAME] [PERSON_NAME] SA…" at bounding box center [224, 387] width 117 height 23
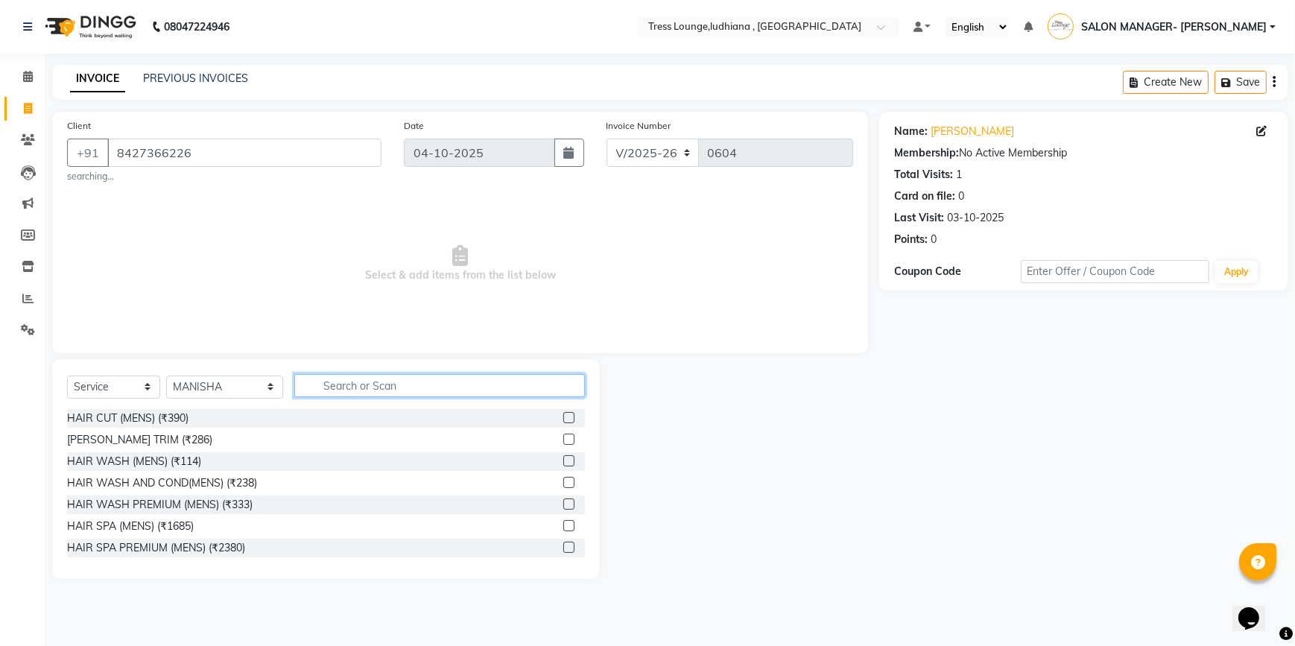
click at [383, 391] on input "text" at bounding box center [439, 385] width 291 height 23
type input "Y"
type input "U"
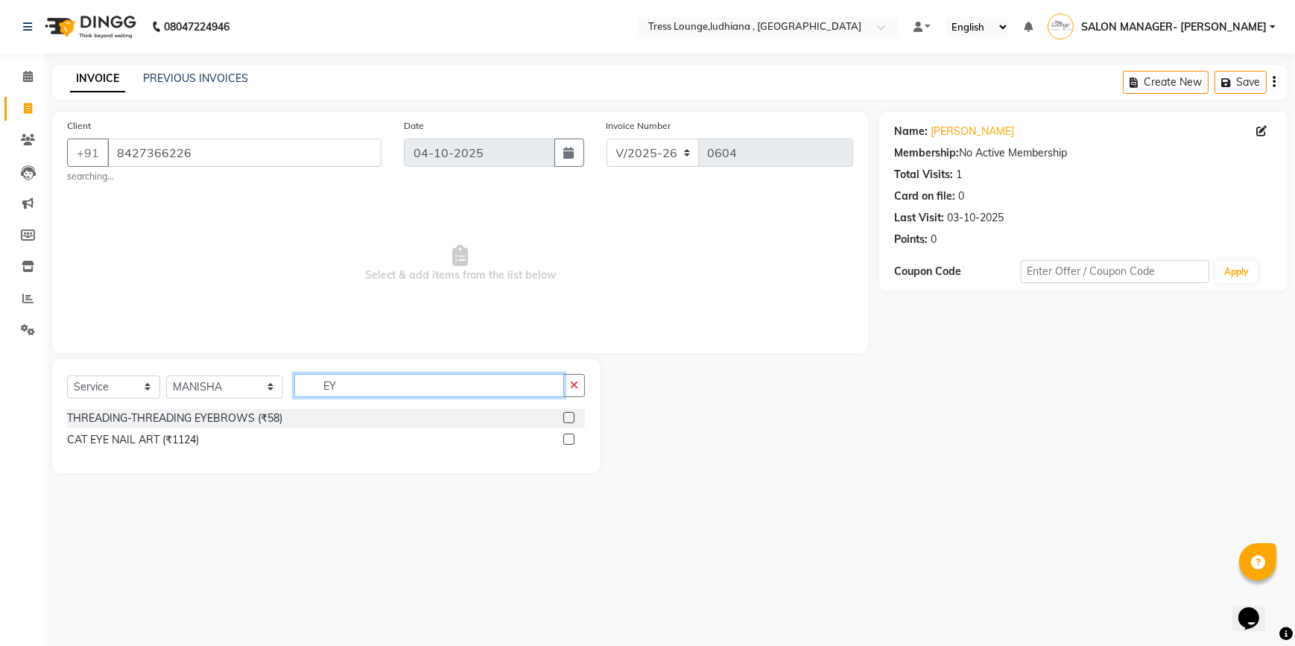
type input "EY"
click at [564, 417] on label at bounding box center [568, 417] width 11 height 11
click at [564, 417] on input "checkbox" at bounding box center [568, 419] width 10 height 10
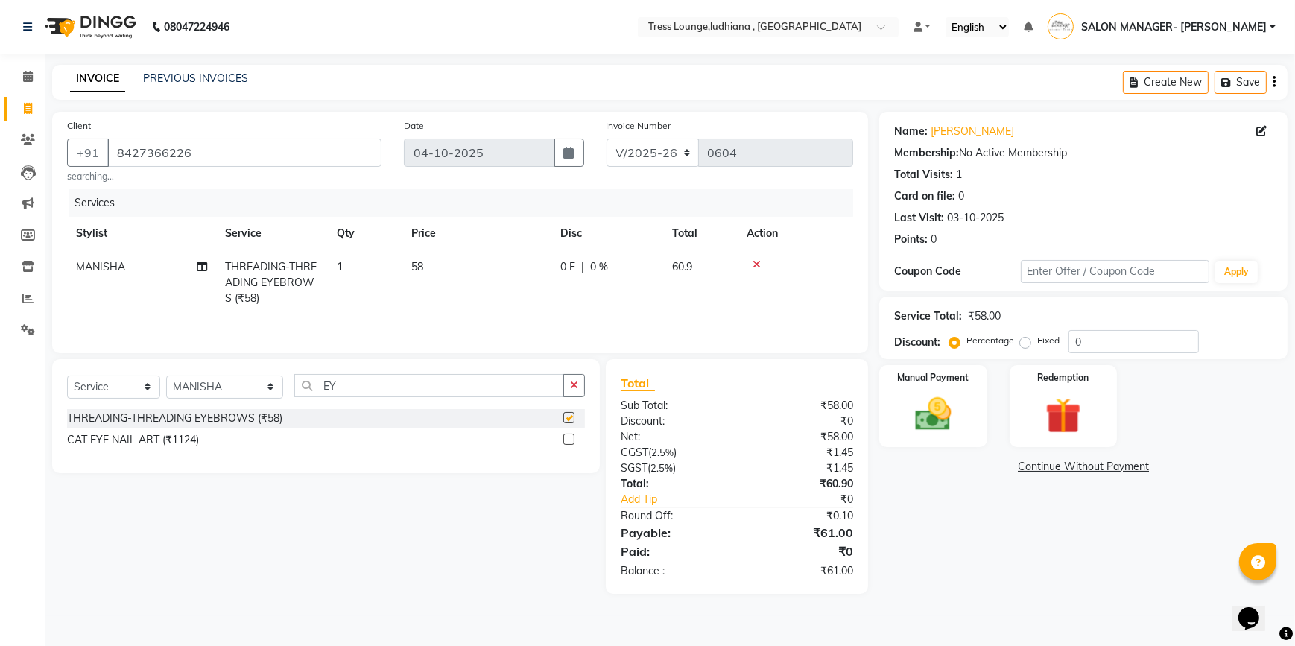
checkbox input "false"
click at [402, 381] on input "EY" at bounding box center [429, 385] width 270 height 23
type input "E"
type input "UPP"
click at [570, 417] on label at bounding box center [568, 417] width 11 height 11
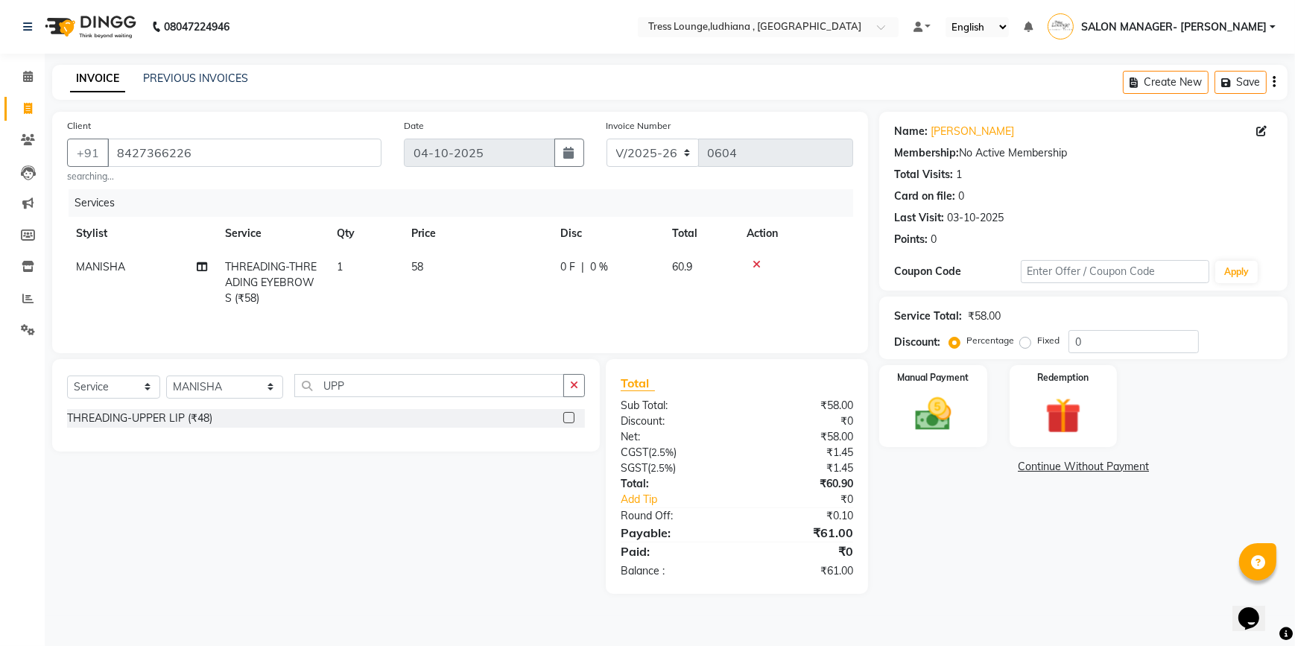
click at [570, 417] on input "checkbox" at bounding box center [568, 419] width 10 height 10
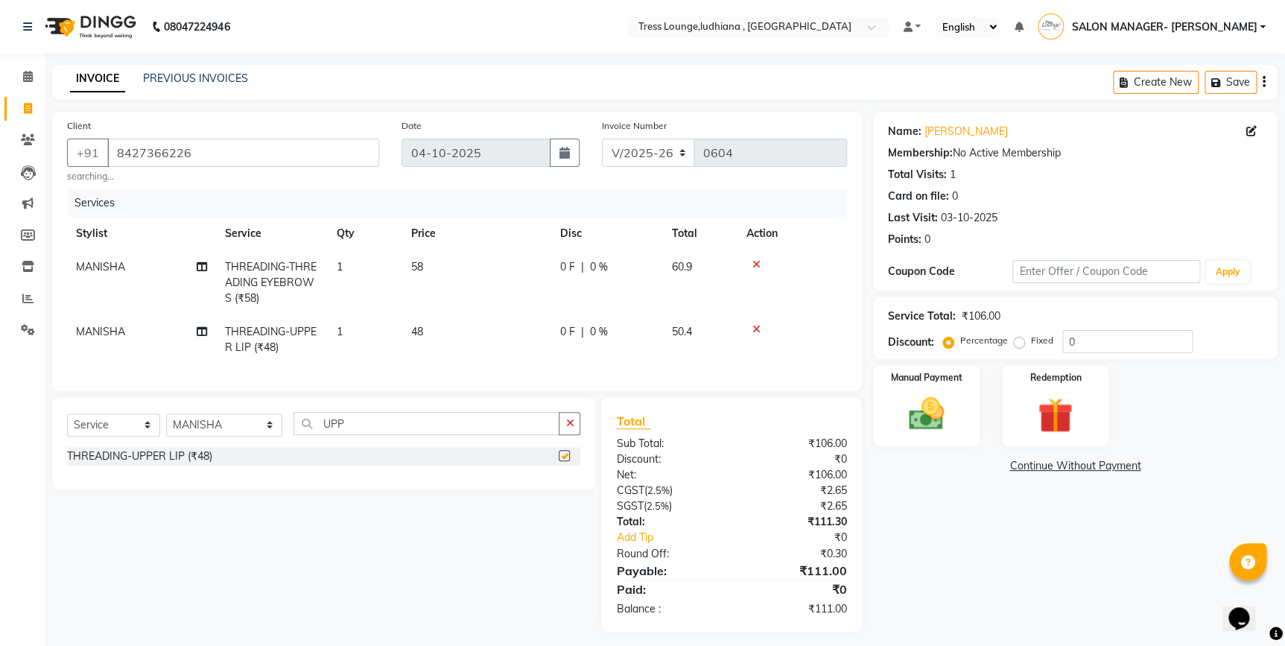
checkbox input "false"
click at [1031, 344] on label "Fixed" at bounding box center [1042, 340] width 22 height 13
click at [1022, 344] on input "Fixed" at bounding box center [1022, 340] width 10 height 10
radio input "true"
click at [1102, 346] on input "0" at bounding box center [1128, 341] width 130 height 23
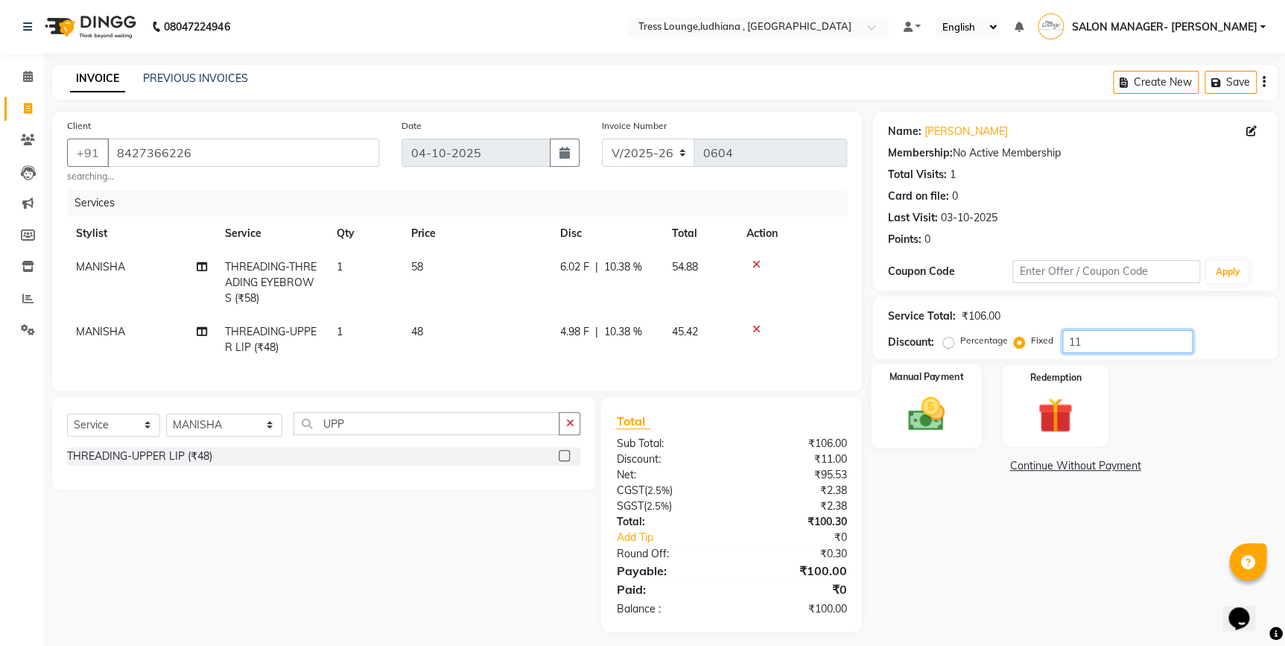
type input "11"
click at [972, 434] on div "Manual Payment" at bounding box center [926, 406] width 111 height 85
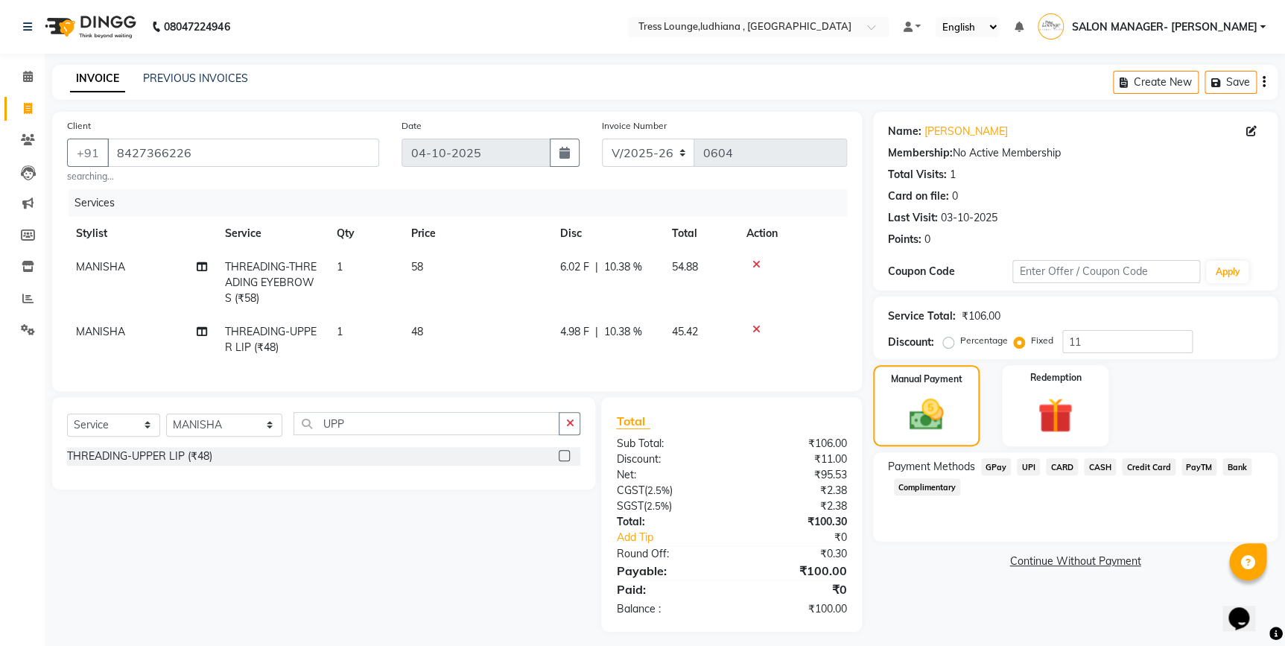
click at [1007, 469] on span "GPay" at bounding box center [996, 466] width 31 height 17
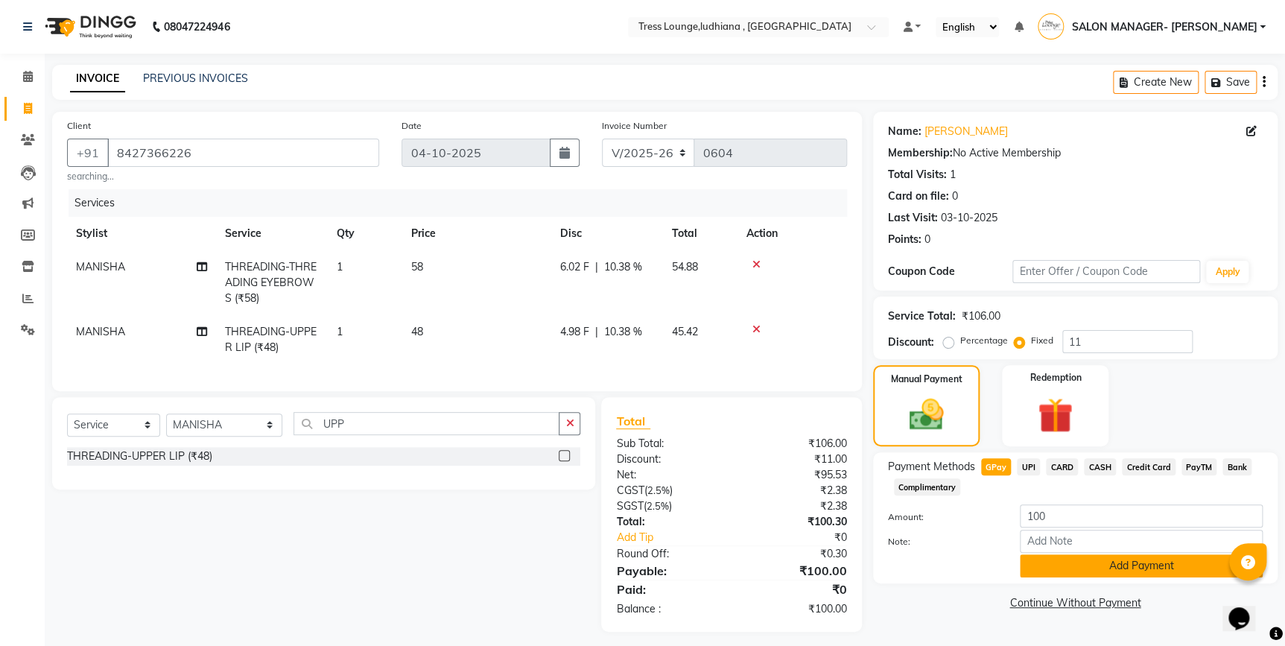
click at [1078, 559] on button "Add Payment" at bounding box center [1141, 565] width 243 height 23
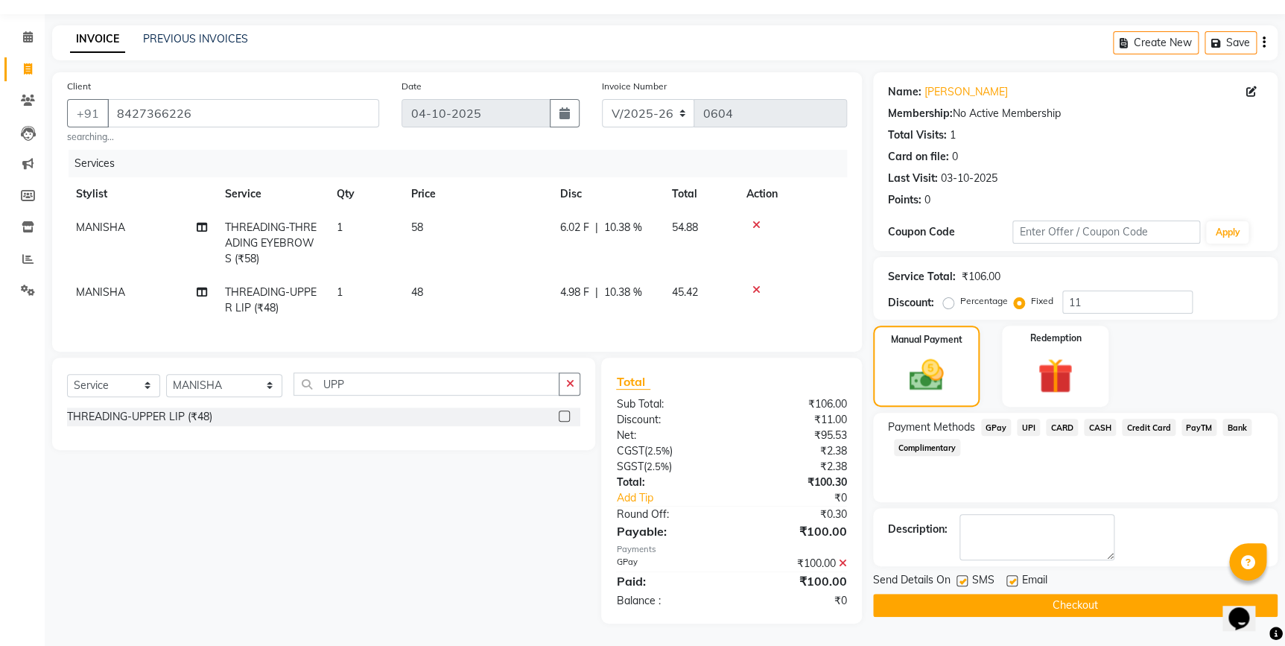
scroll to position [50, 0]
click at [1081, 599] on button "Checkout" at bounding box center [1075, 605] width 405 height 23
